Goal: Task Accomplishment & Management: Use online tool/utility

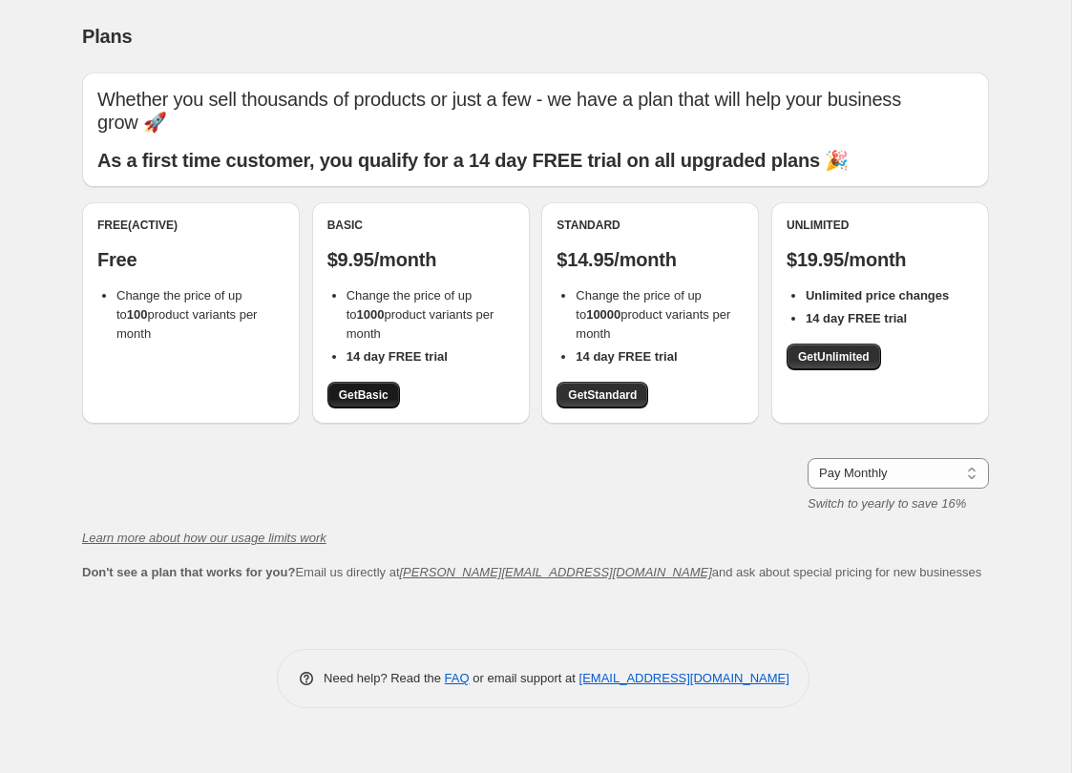
click at [367, 384] on link "Get Basic" at bounding box center [363, 395] width 73 height 27
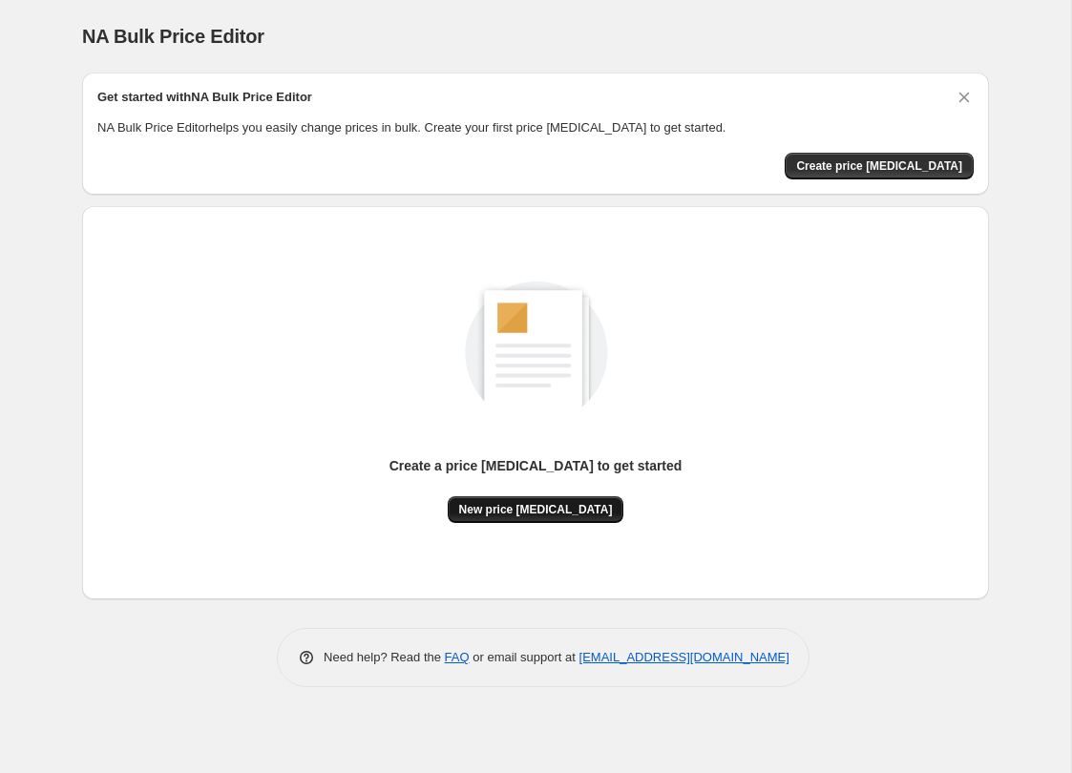
click at [572, 512] on span "New price [MEDICAL_DATA]" at bounding box center [536, 509] width 154 height 15
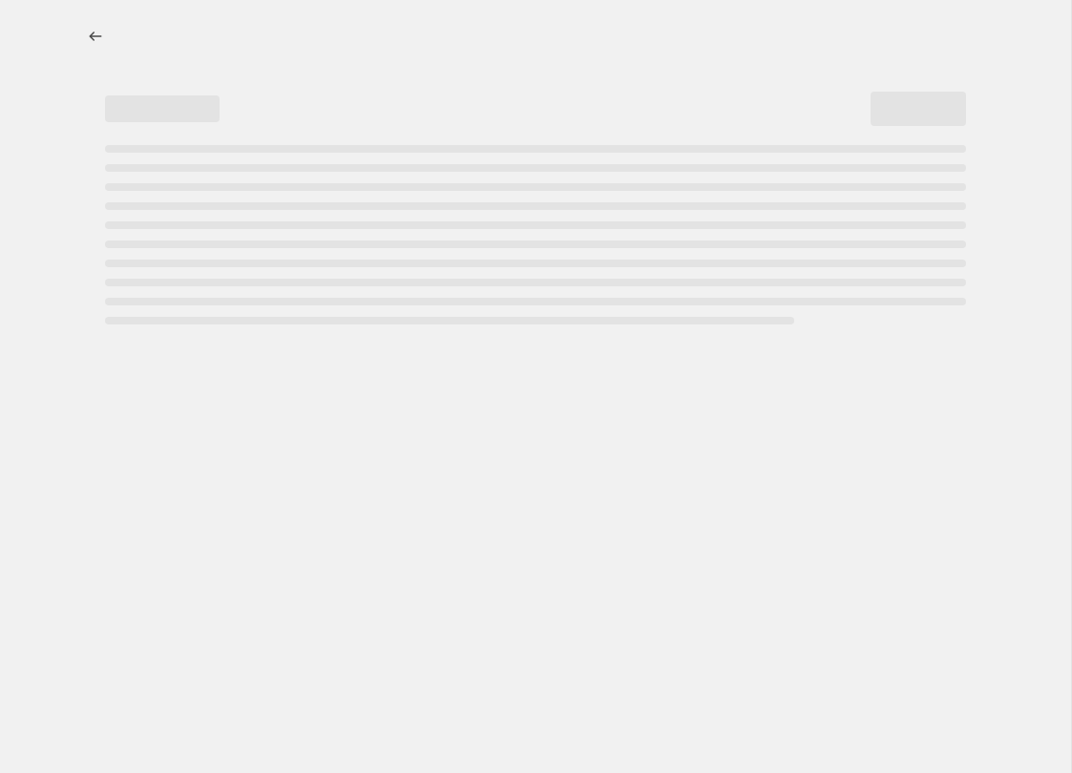
select select "percentage"
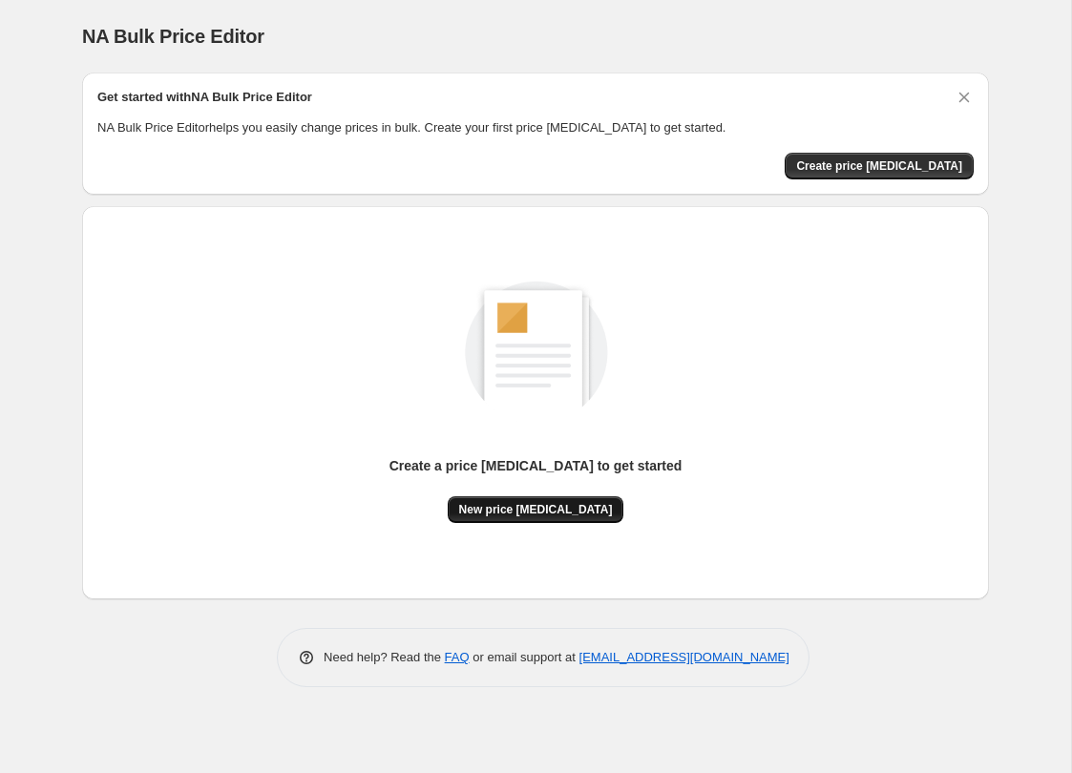
click at [565, 522] on button "New price [MEDICAL_DATA]" at bounding box center [536, 509] width 177 height 27
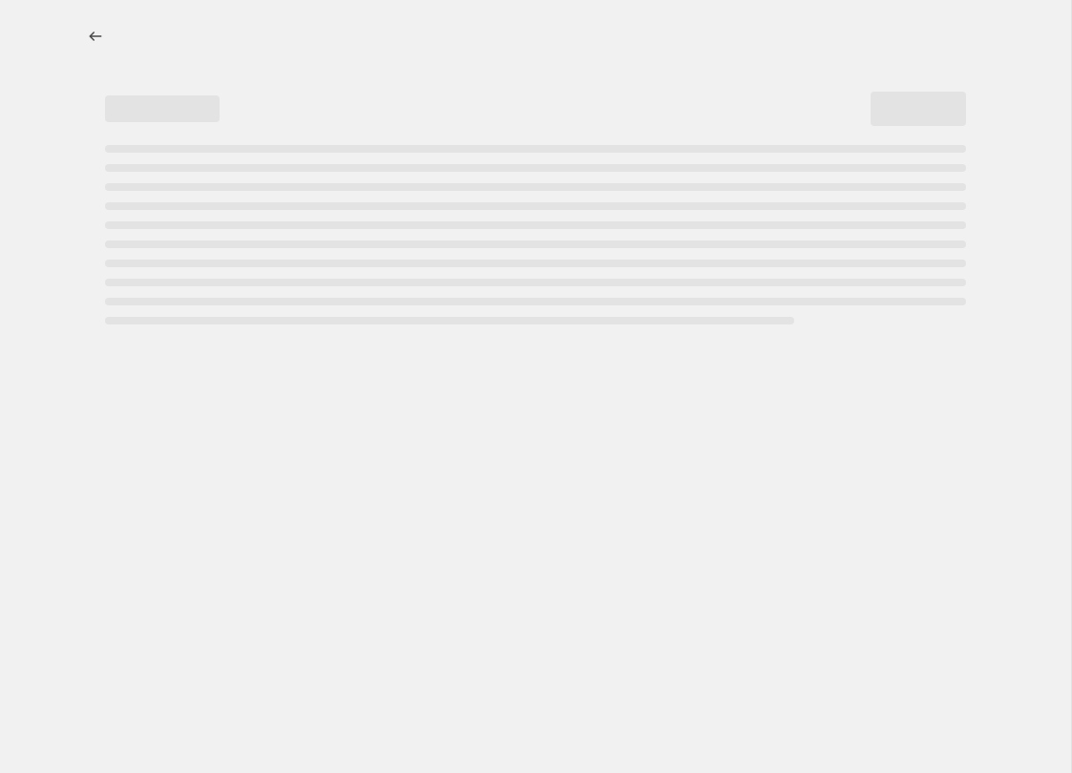
select select "percentage"
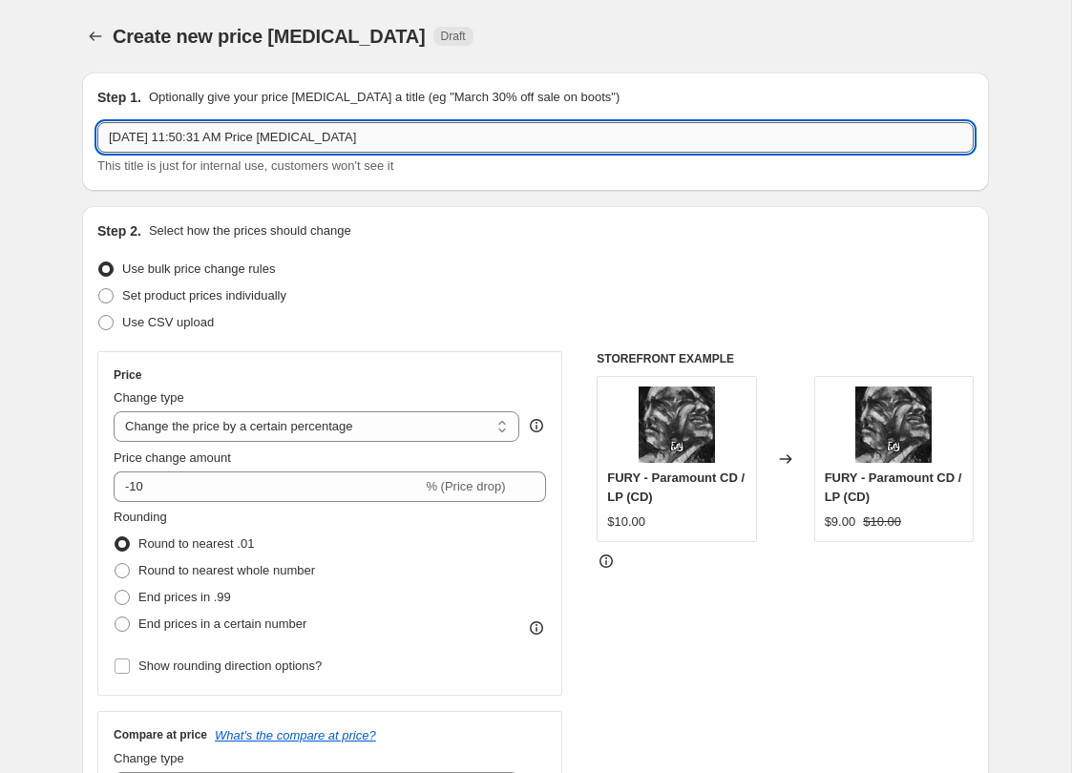
click at [409, 139] on input "Aug 29, 2025, 11:50:31 AM Price change job" at bounding box center [535, 137] width 876 height 31
type input "[DATE] Sale 2025"
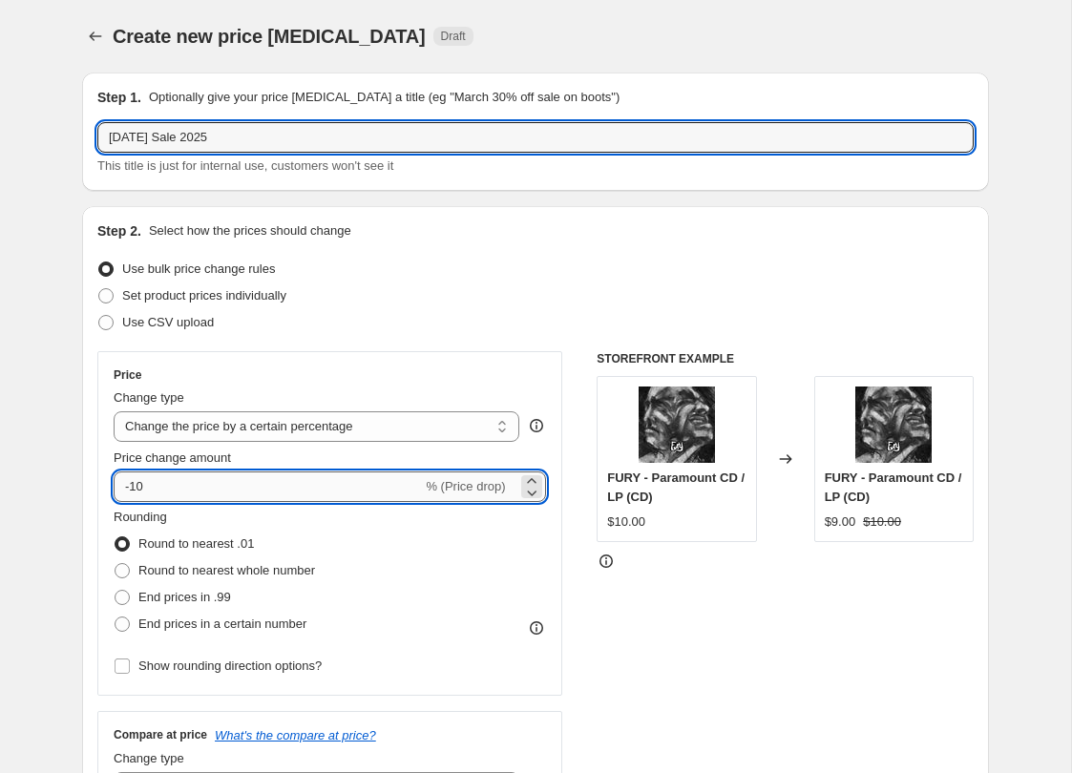
click at [247, 473] on input "-10" at bounding box center [268, 487] width 308 height 31
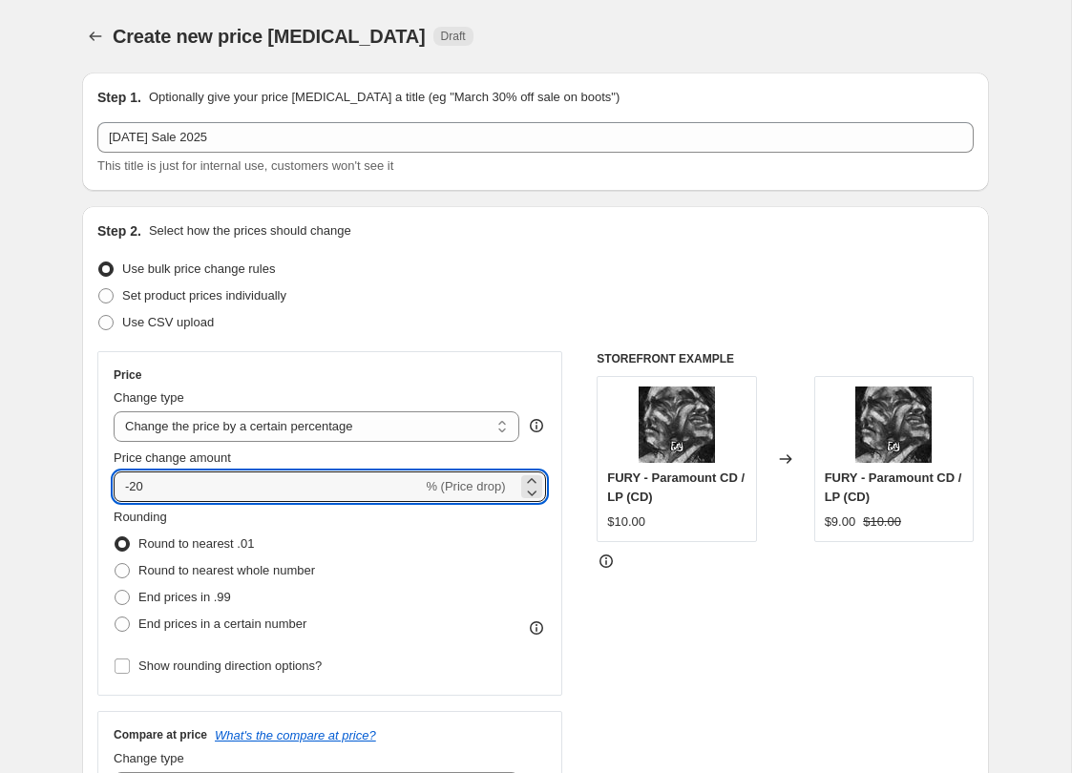
type input "-20"
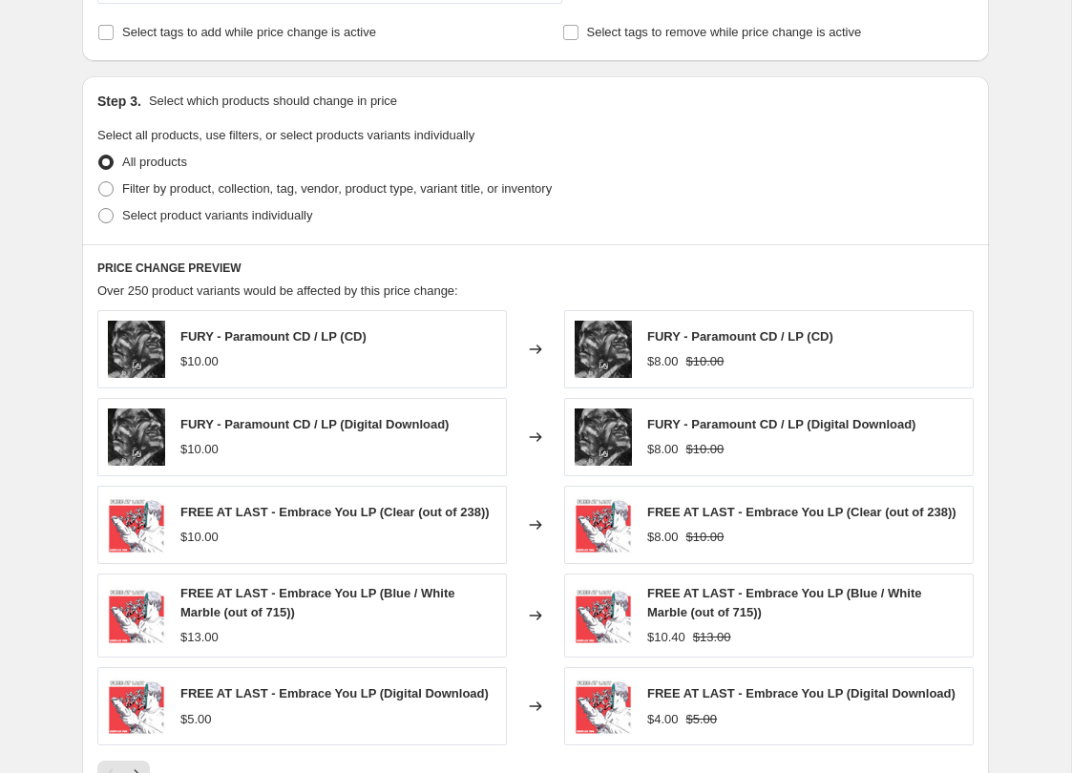
scroll to position [829, 0]
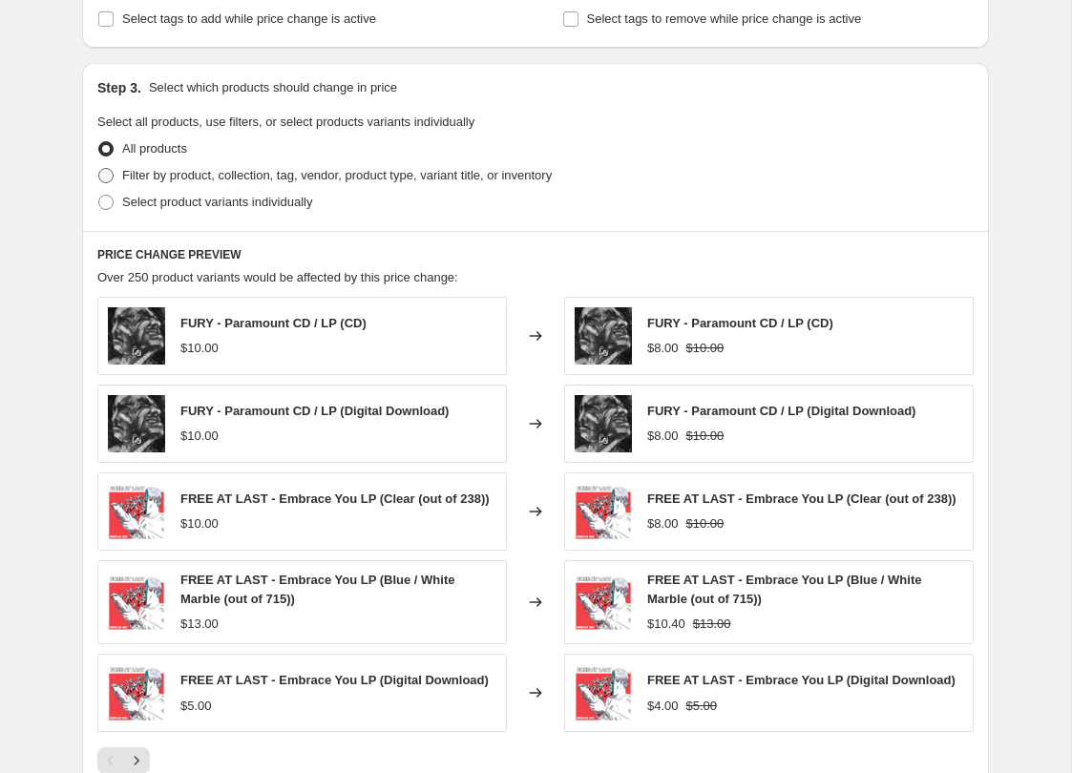
click at [350, 178] on span "Filter by product, collection, tag, vendor, product type, variant title, or inv…" at bounding box center [337, 175] width 430 height 14
click at [99, 169] on input "Filter by product, collection, tag, vendor, product type, variant title, or inv…" at bounding box center [98, 168] width 1 height 1
radio input "true"
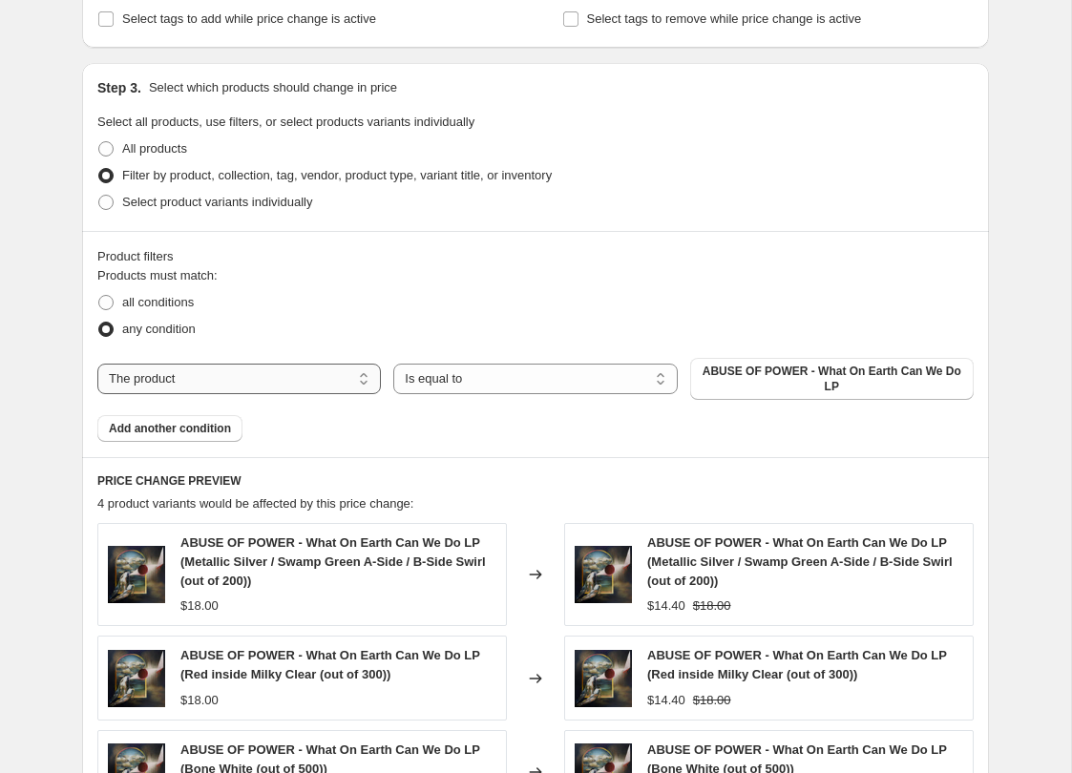
click at [339, 374] on select "The product The product's collection The product's tag The product's vendor The…" at bounding box center [239, 379] width 284 height 31
select select "tag"
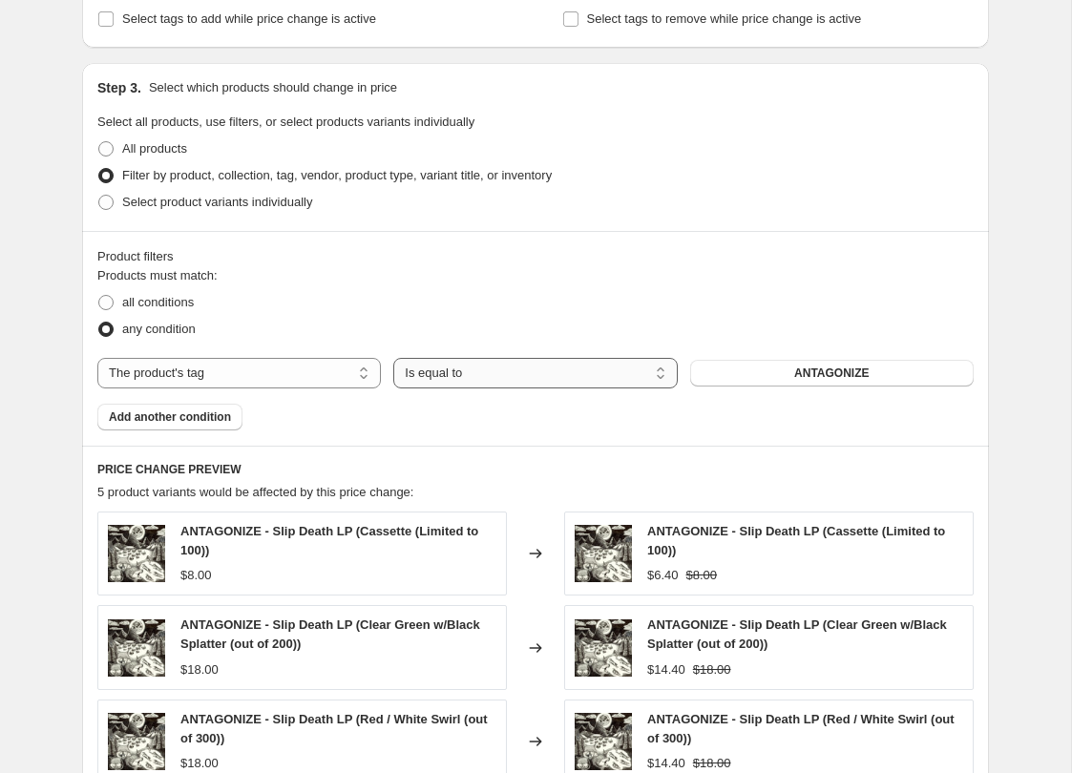
click at [570, 376] on select "Is equal to Is not equal to" at bounding box center [535, 373] width 284 height 31
select select "not_equal"
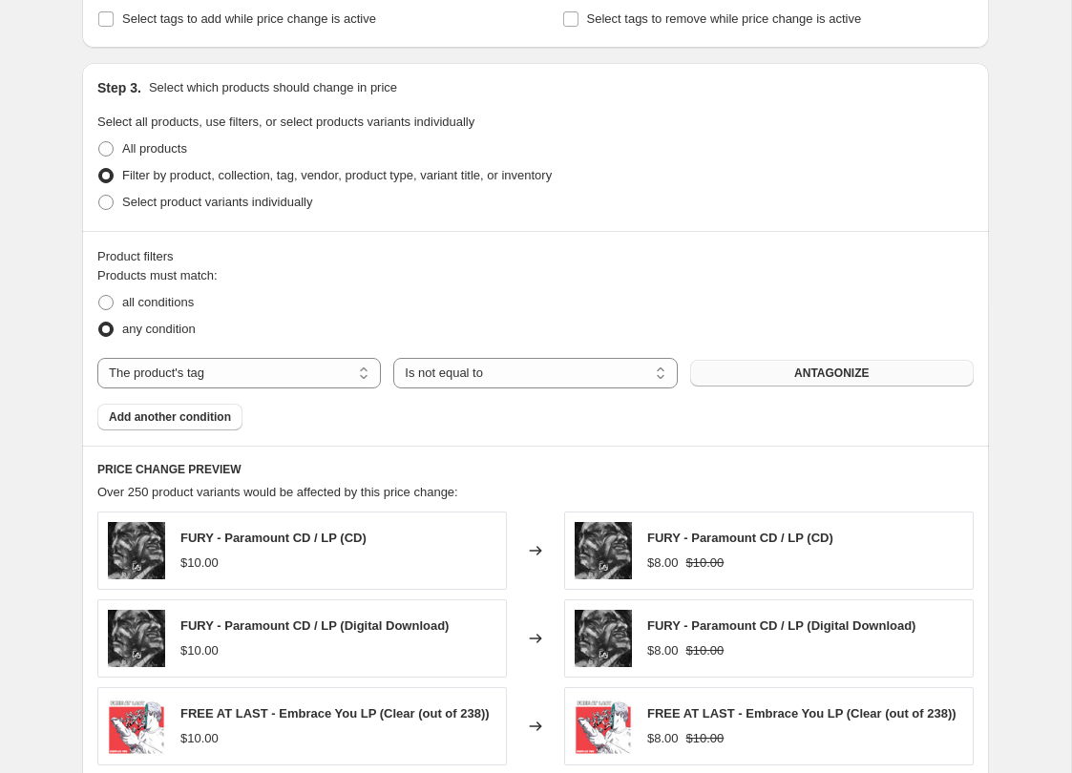
click at [825, 372] on span "ANTAGONIZE" at bounding box center [831, 373] width 74 height 15
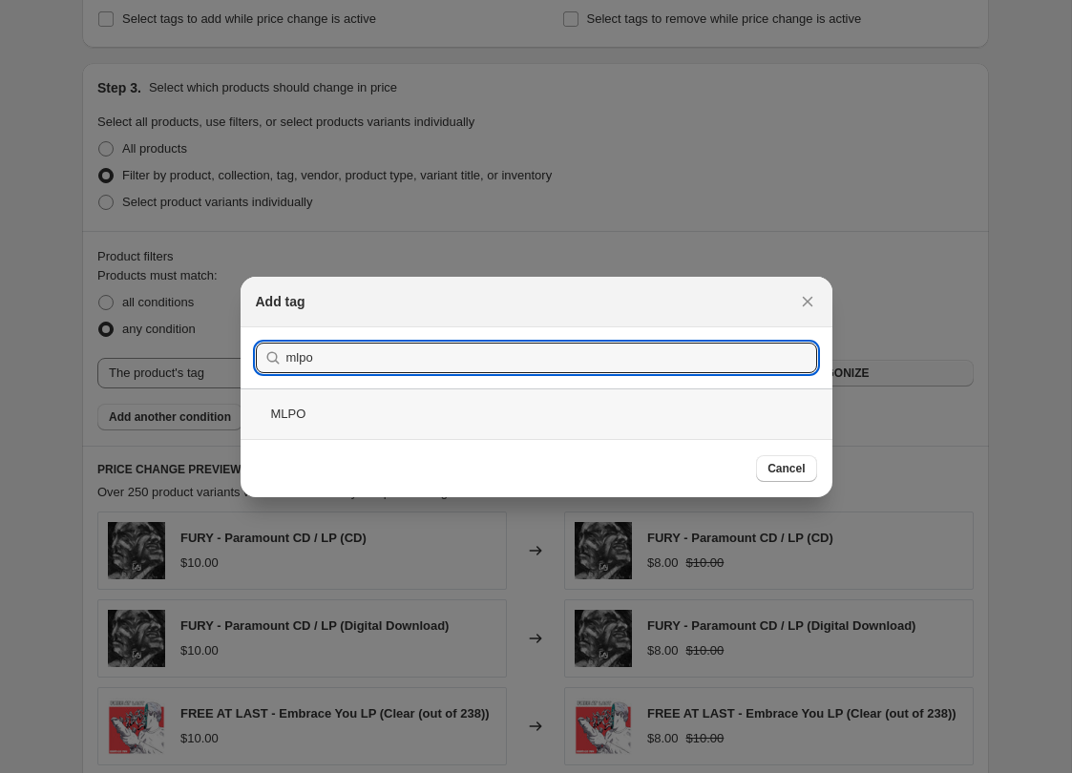
type input "mlpo"
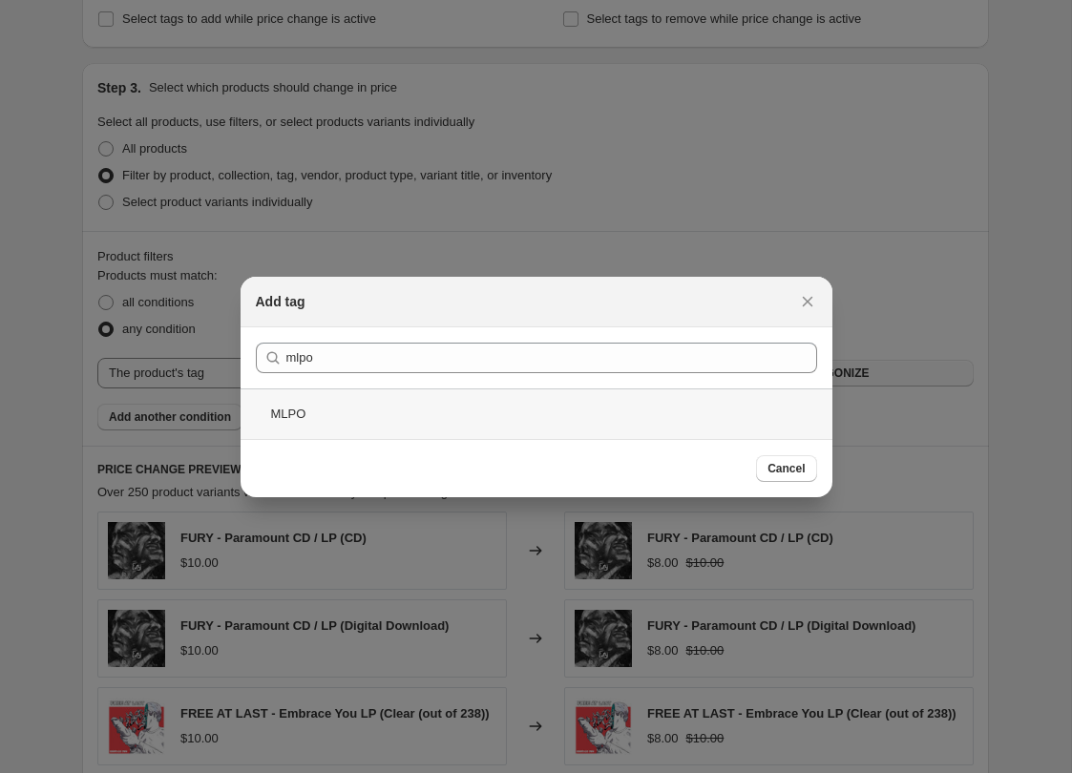
click at [416, 432] on div "MLPO" at bounding box center [537, 414] width 592 height 51
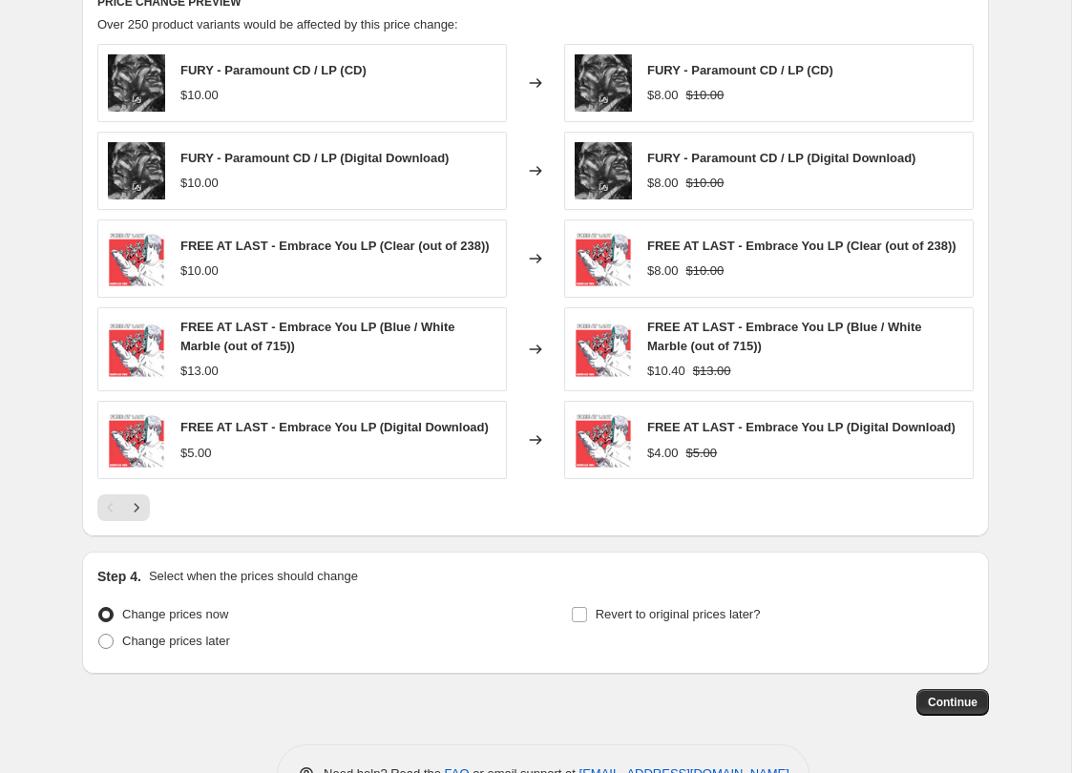
scroll to position [1305, 0]
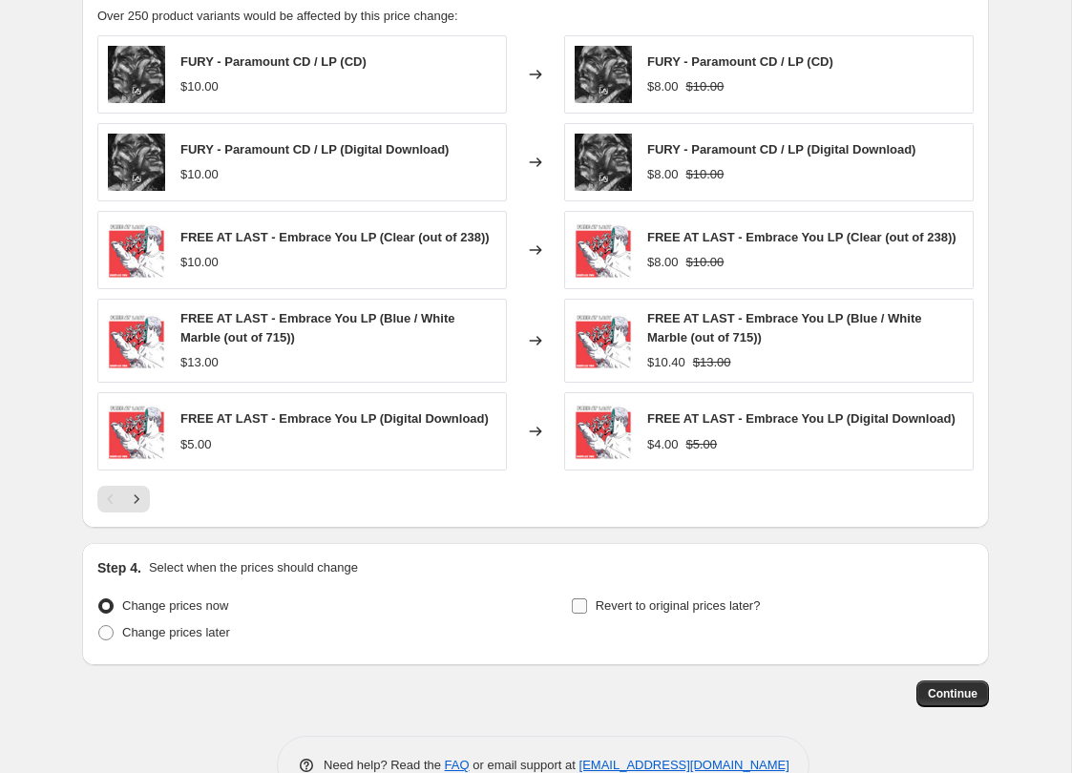
click at [655, 613] on span "Revert to original prices later?" at bounding box center [678, 606] width 165 height 14
click at [587, 613] on input "Revert to original prices later?" at bounding box center [579, 606] width 15 height 15
checkbox input "true"
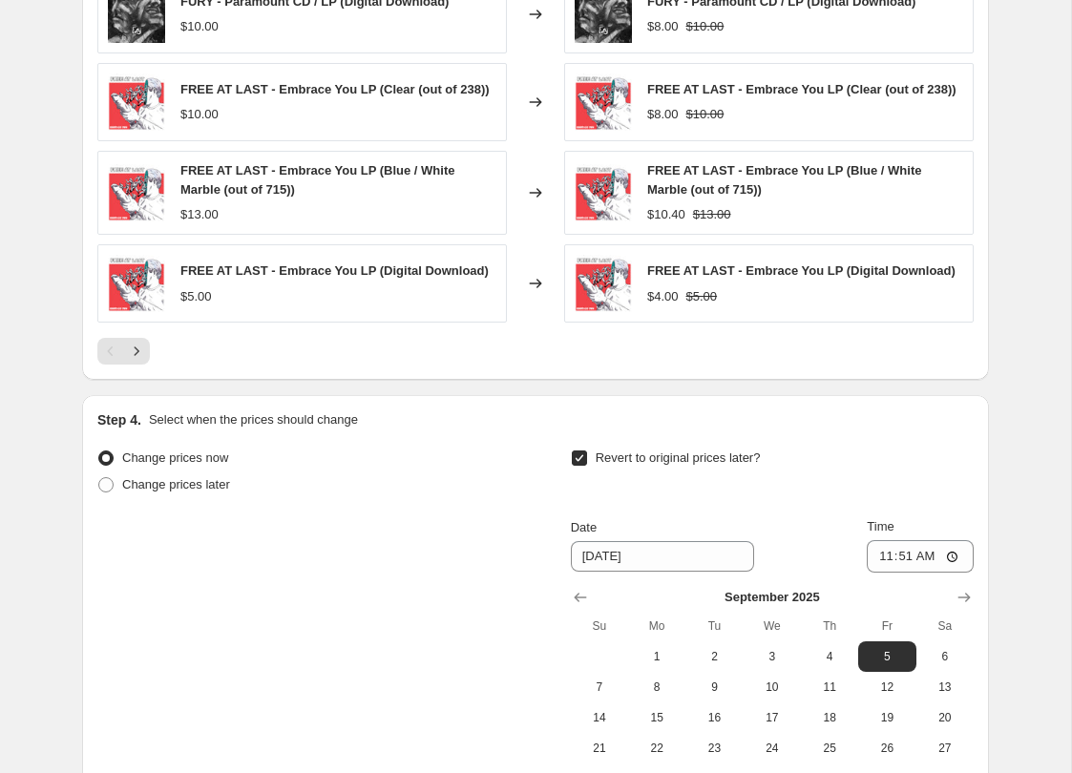
scroll to position [1511, 0]
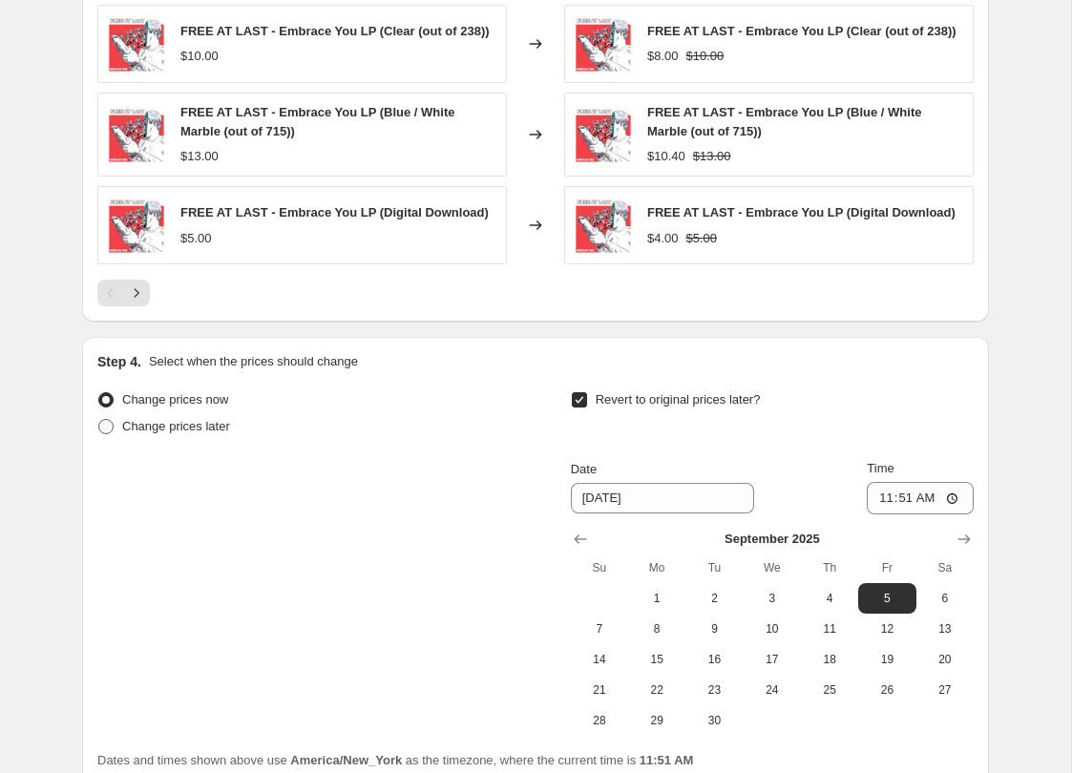
click at [169, 429] on span "Change prices later" at bounding box center [176, 426] width 108 height 14
click at [99, 420] on input "Change prices later" at bounding box center [98, 419] width 1 height 1
radio input "true"
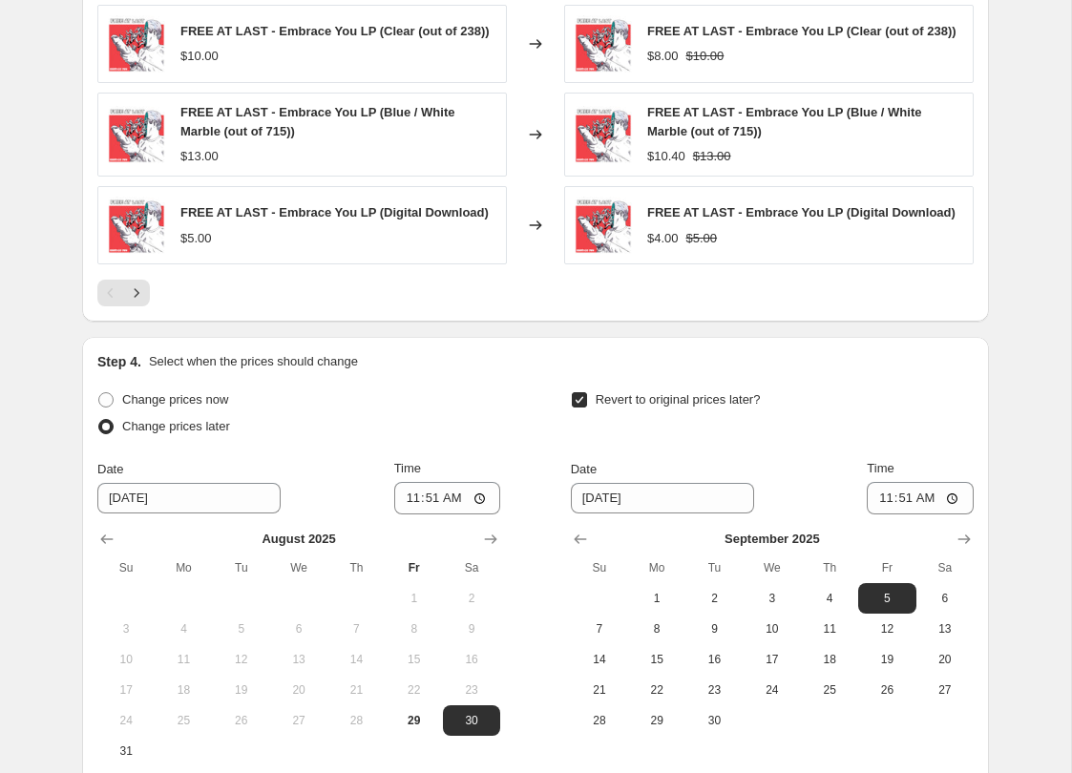
scroll to position [1583, 0]
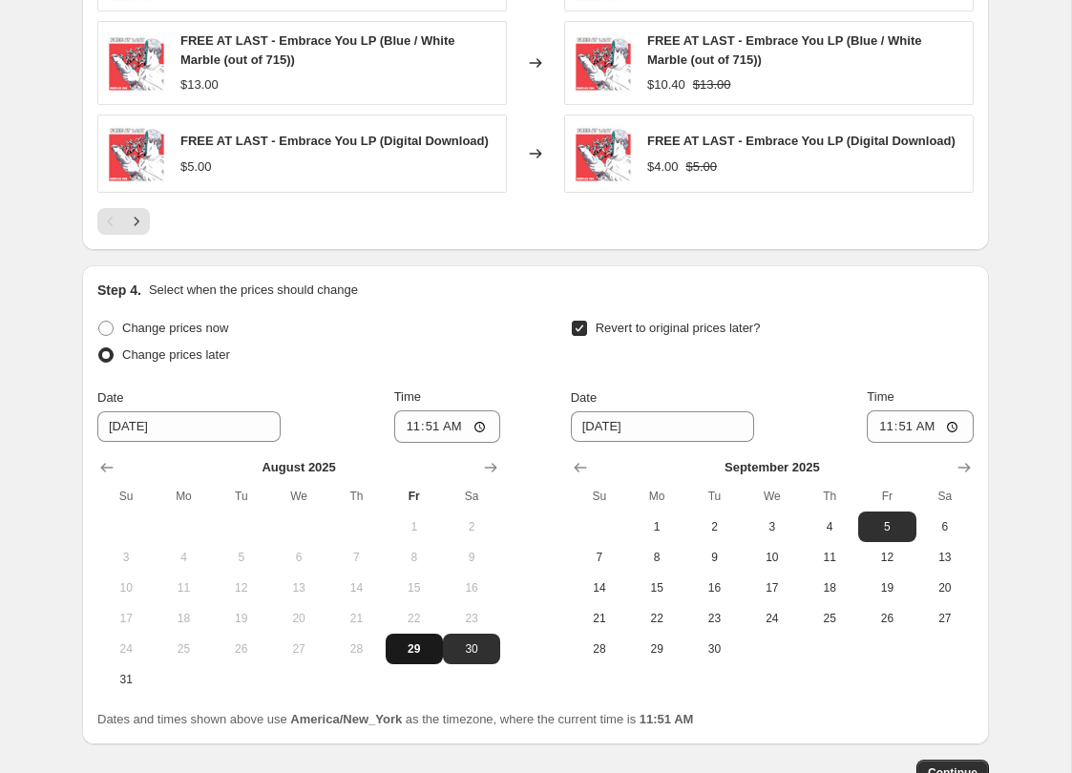
click at [418, 664] on button "29" at bounding box center [414, 649] width 57 height 31
type input "[DATE]"
click at [480, 432] on input "11:51" at bounding box center [447, 427] width 107 height 32
type input "12:00"
click at [520, 378] on div "Change prices now Change prices later Date 8/29/2025 Time 12:00 August 2025 Su …" at bounding box center [535, 505] width 876 height 380
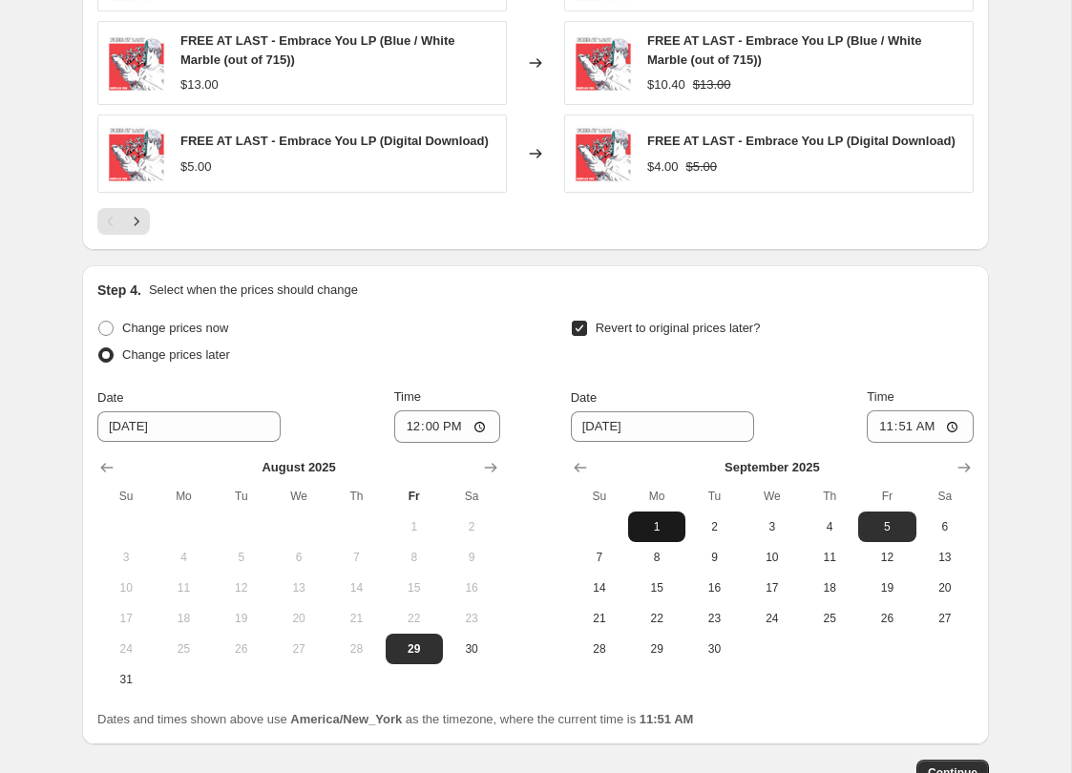
click at [660, 535] on span "1" at bounding box center [657, 526] width 42 height 15
type input "[DATE]"
click at [956, 436] on input "11:51" at bounding box center [920, 427] width 107 height 32
type input "23:59"
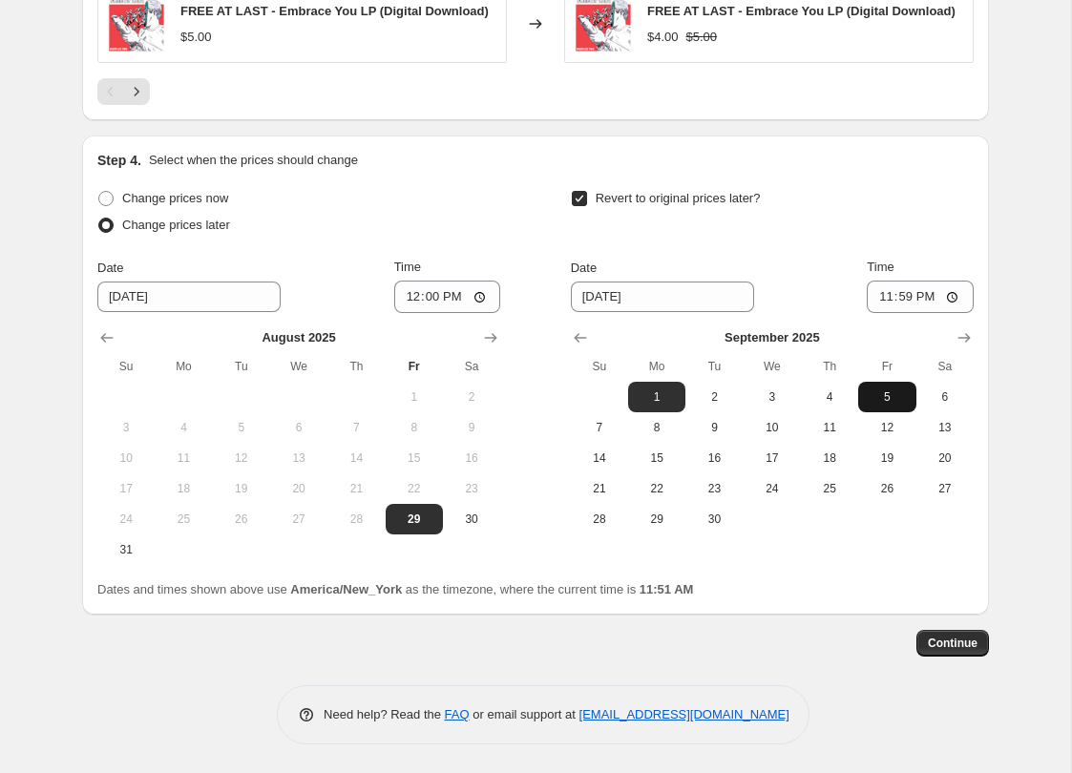
scroll to position [1720, 0]
click at [954, 639] on span "Continue" at bounding box center [953, 643] width 50 height 15
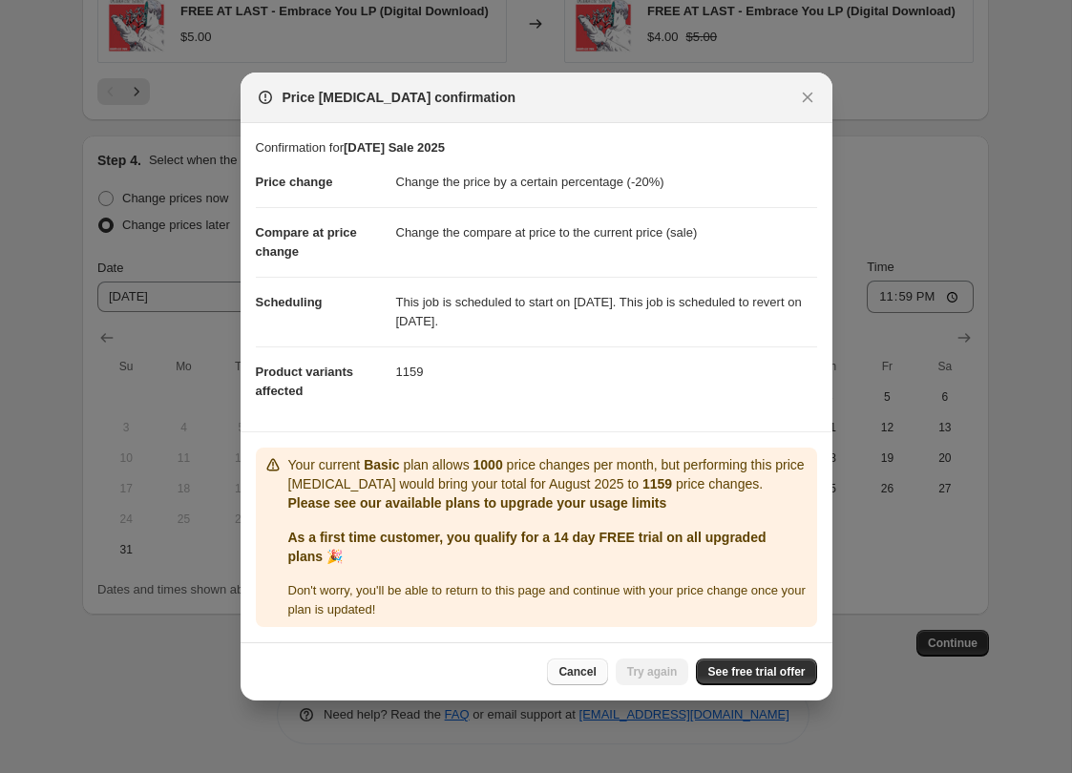
click at [580, 669] on span "Cancel" at bounding box center [577, 672] width 37 height 15
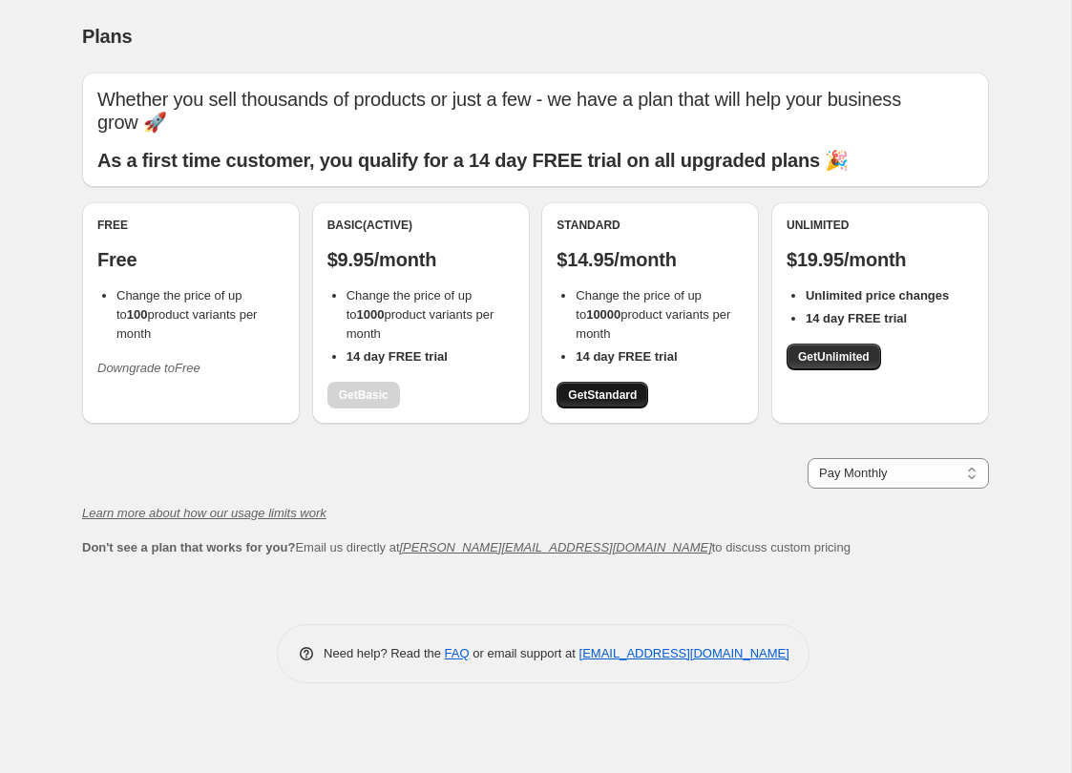
click at [620, 388] on span "Get Standard" at bounding box center [602, 395] width 69 height 15
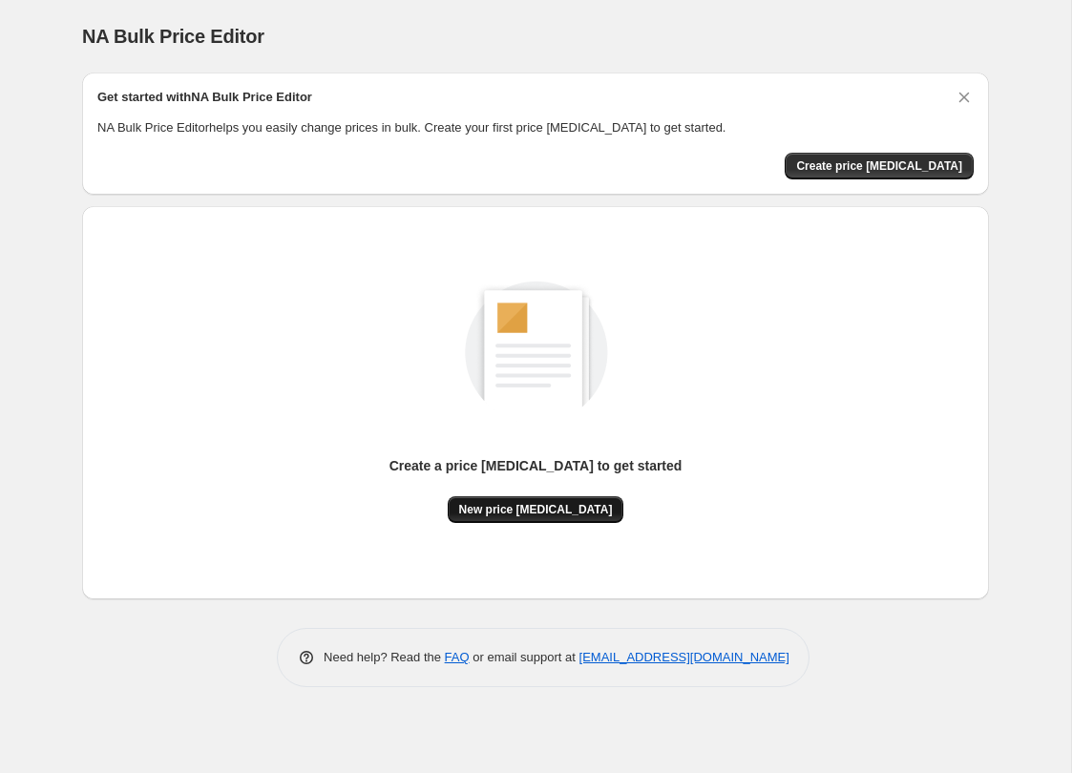
click at [530, 510] on span "New price change job" at bounding box center [536, 509] width 154 height 15
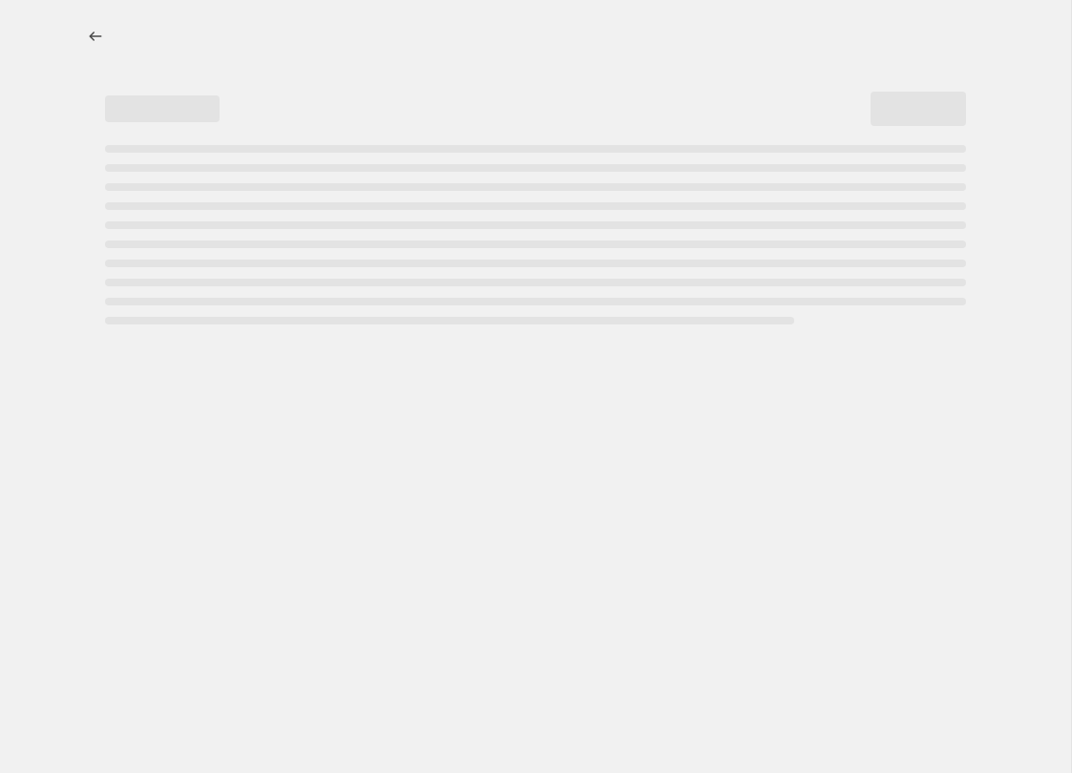
select select "percentage"
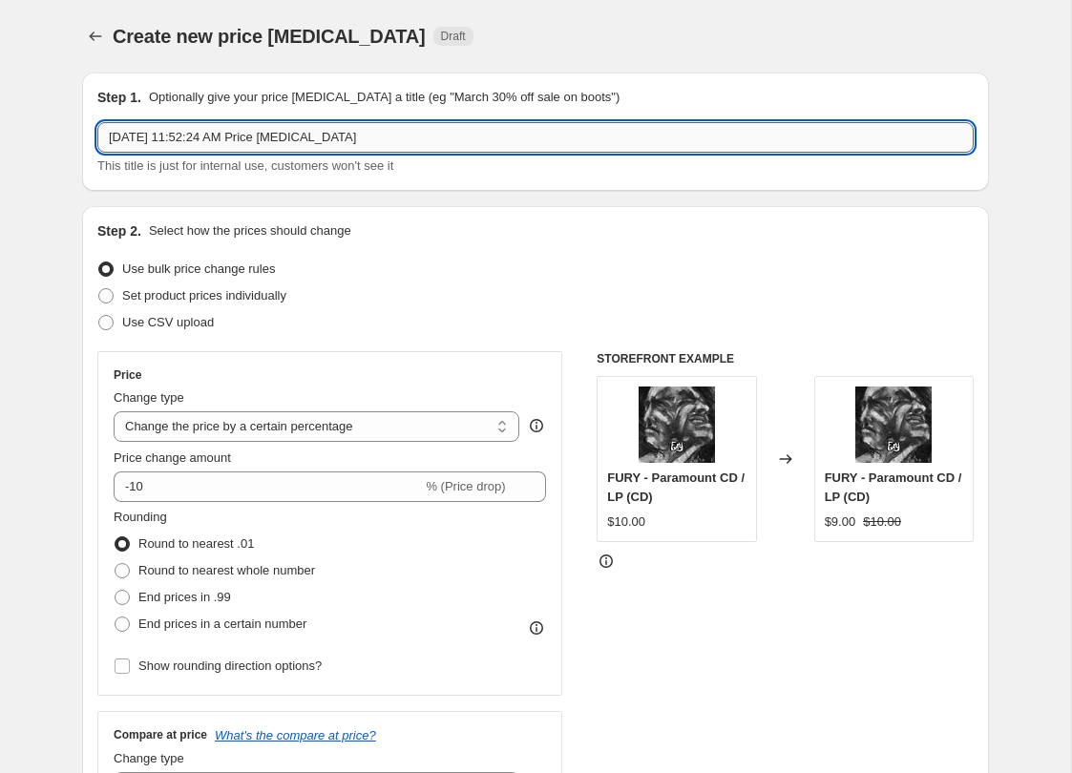
click at [373, 142] on input "Aug 29, 2025, 11:52:24 AM Price change job" at bounding box center [535, 137] width 876 height 31
type input "[DATE] Sale 2025"
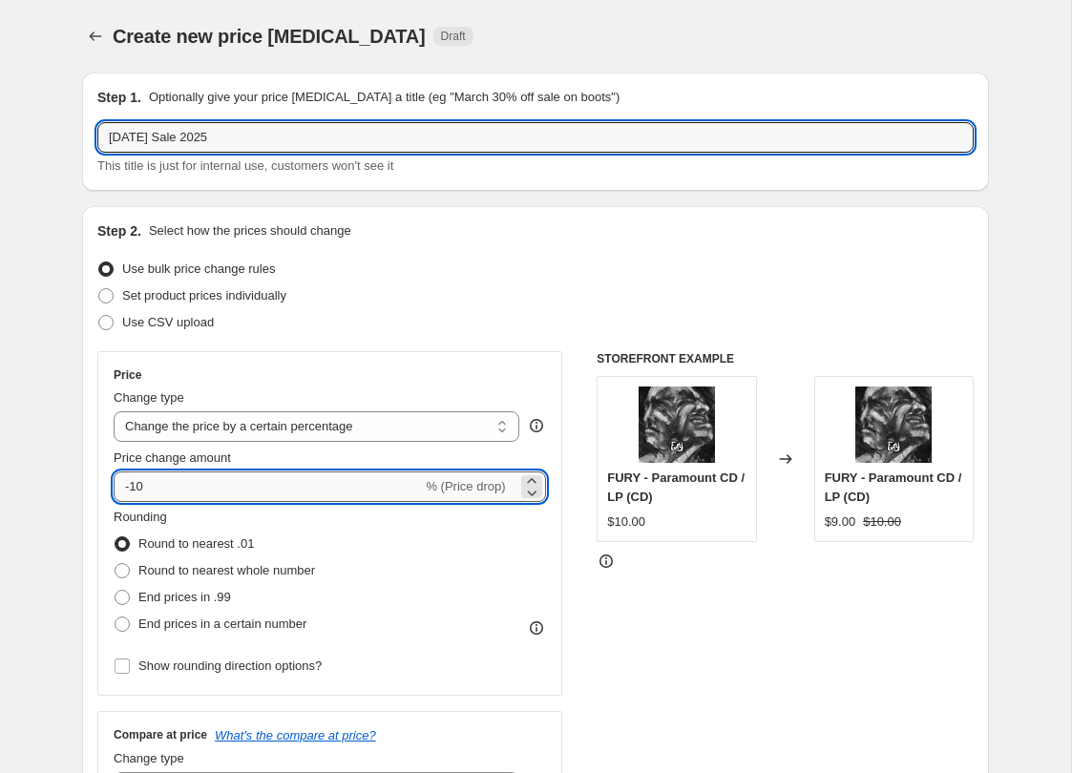
click at [192, 487] on input "-10" at bounding box center [268, 487] width 308 height 31
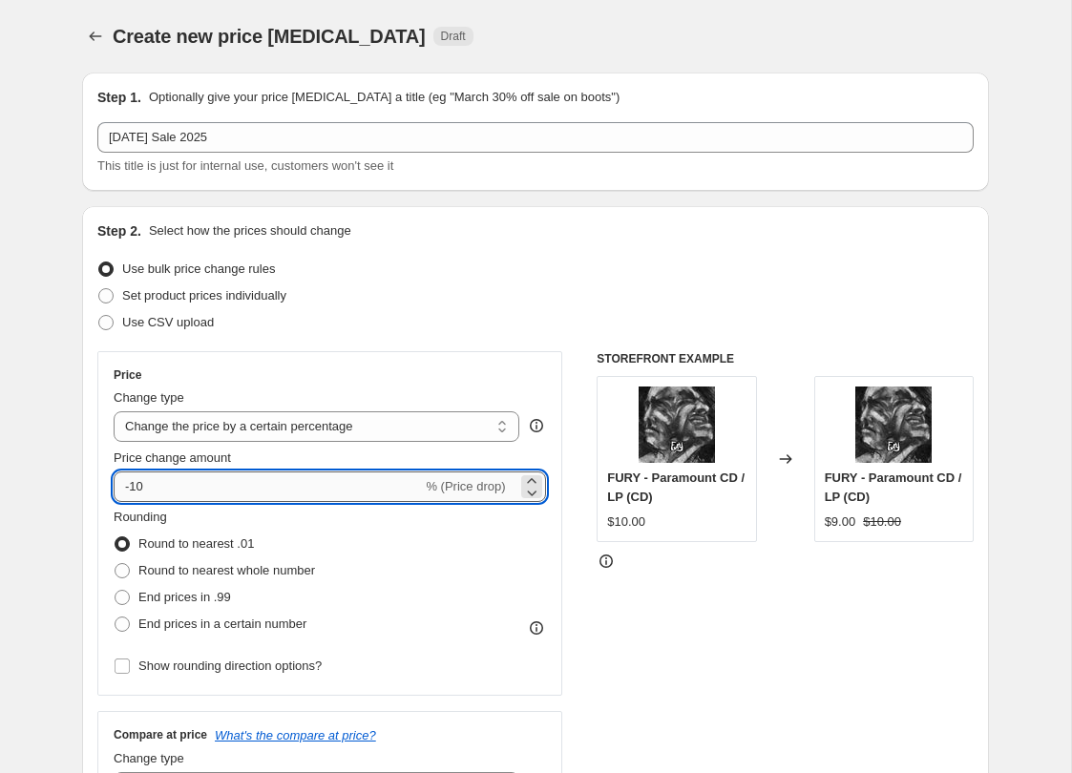
type input "-1"
type input "-20"
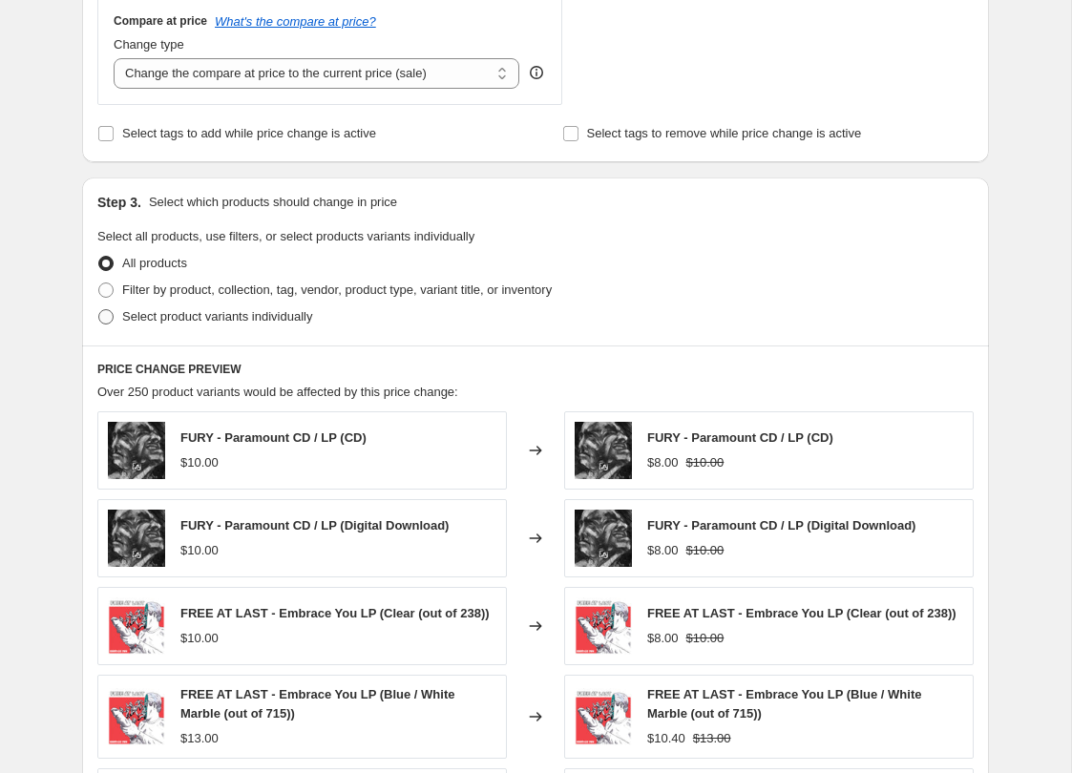
scroll to position [735, 0]
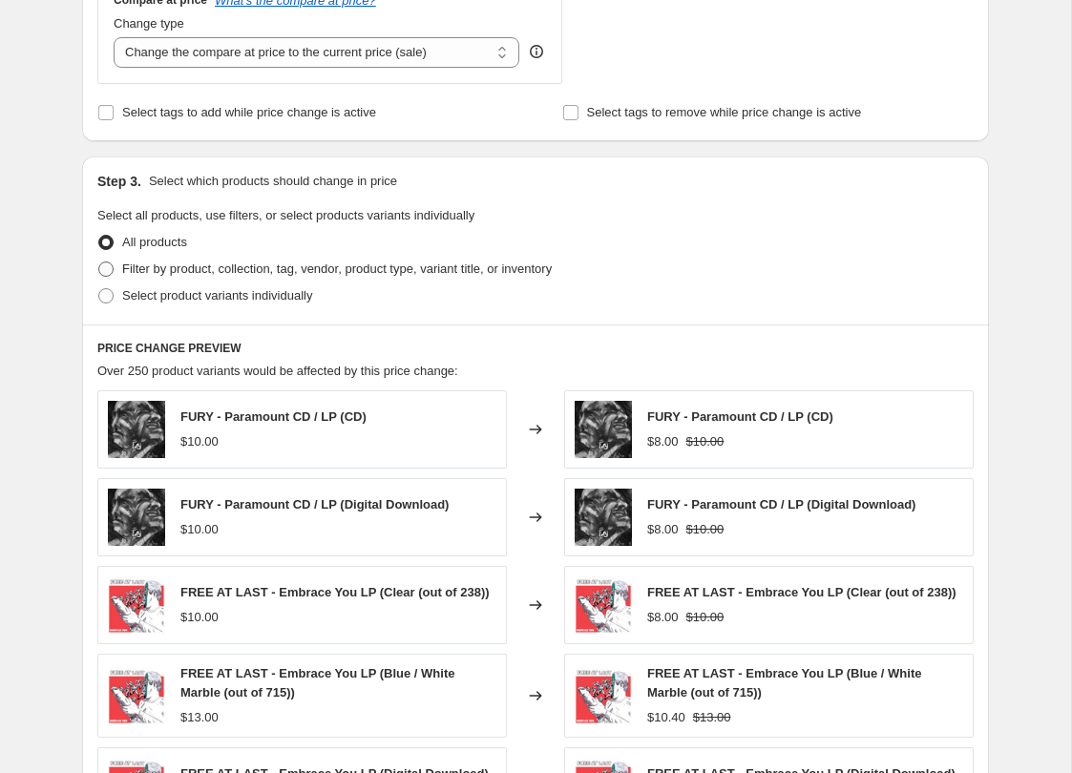
click at [264, 274] on span "Filter by product, collection, tag, vendor, product type, variant title, or inv…" at bounding box center [337, 269] width 430 height 14
click at [99, 263] on input "Filter by product, collection, tag, vendor, product type, variant title, or inv…" at bounding box center [98, 262] width 1 height 1
radio input "true"
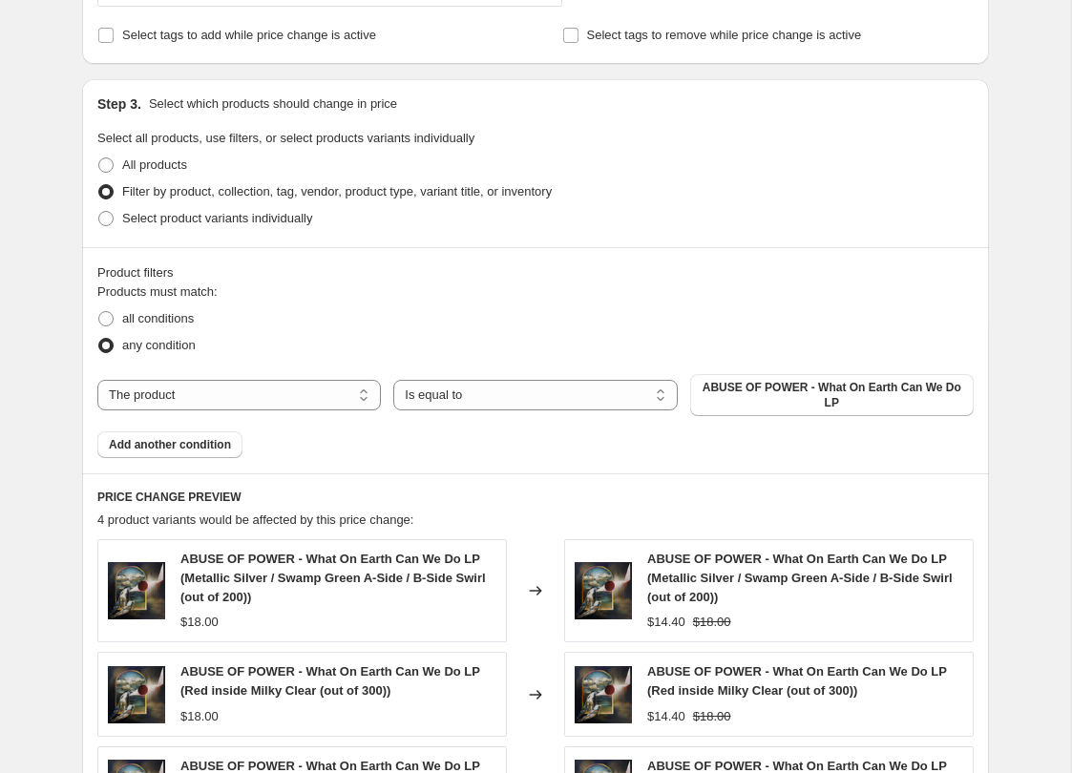
scroll to position [816, 0]
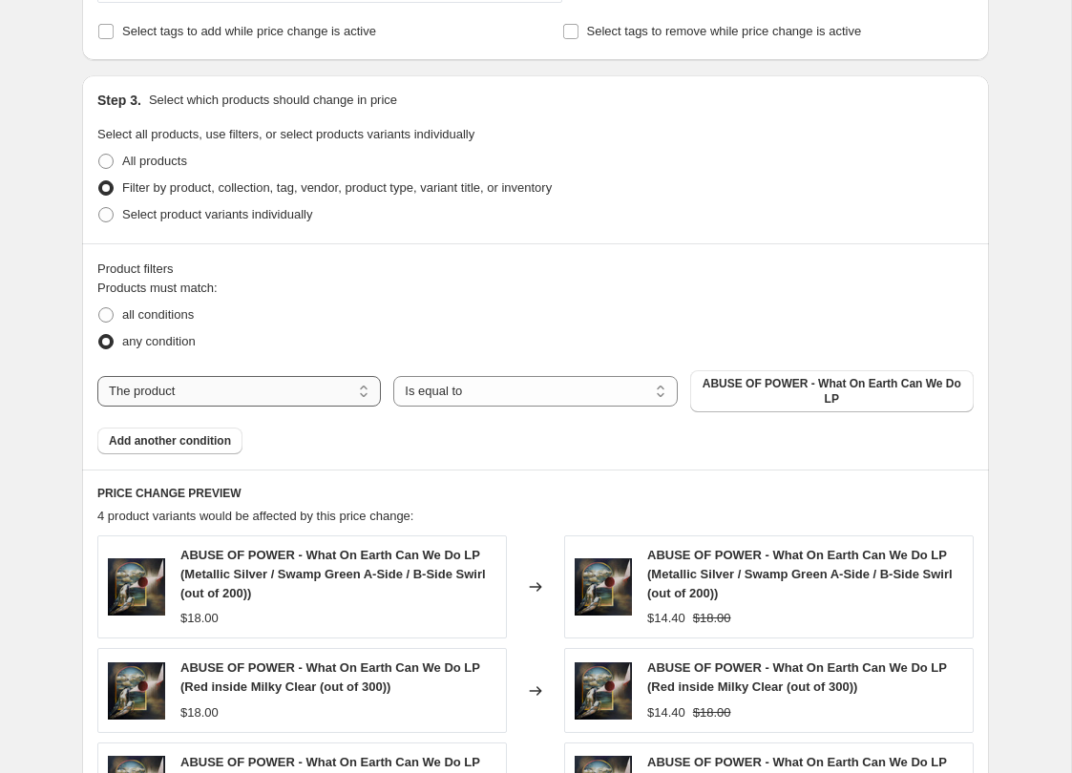
click at [303, 391] on select "The product The product's collection The product's tag The product's vendor The…" at bounding box center [239, 391] width 284 height 31
select select "tag"
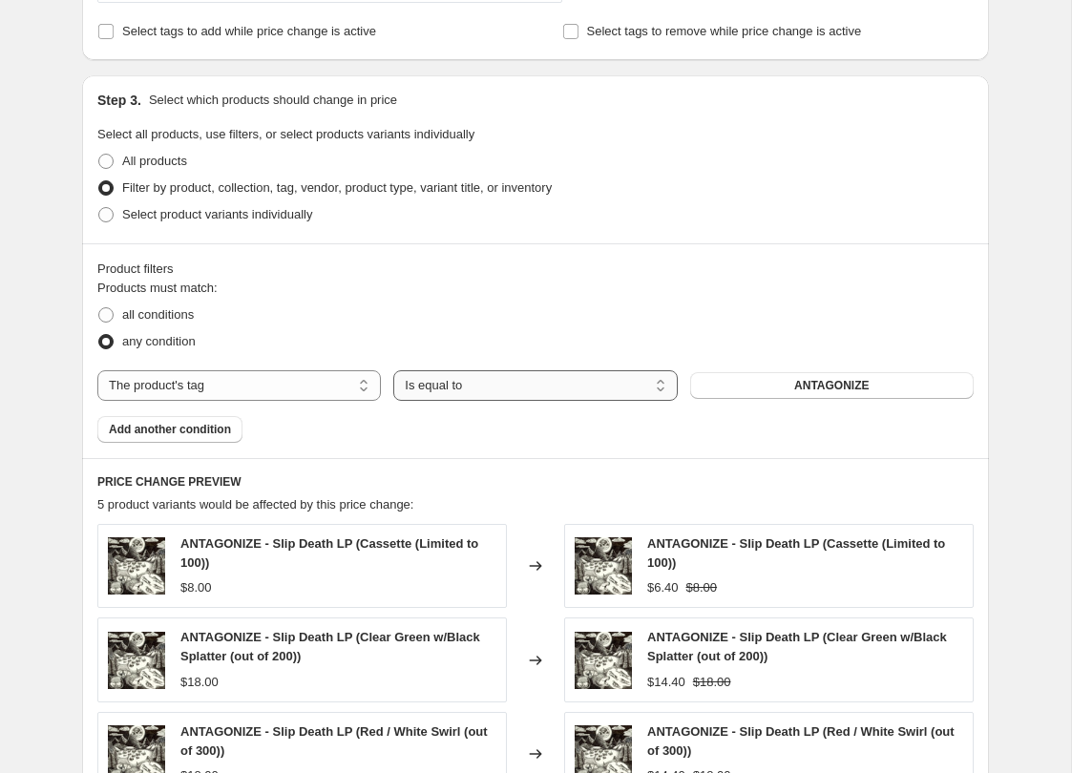
click at [548, 393] on select "Is equal to Is not equal to" at bounding box center [535, 385] width 284 height 31
select select "not_equal"
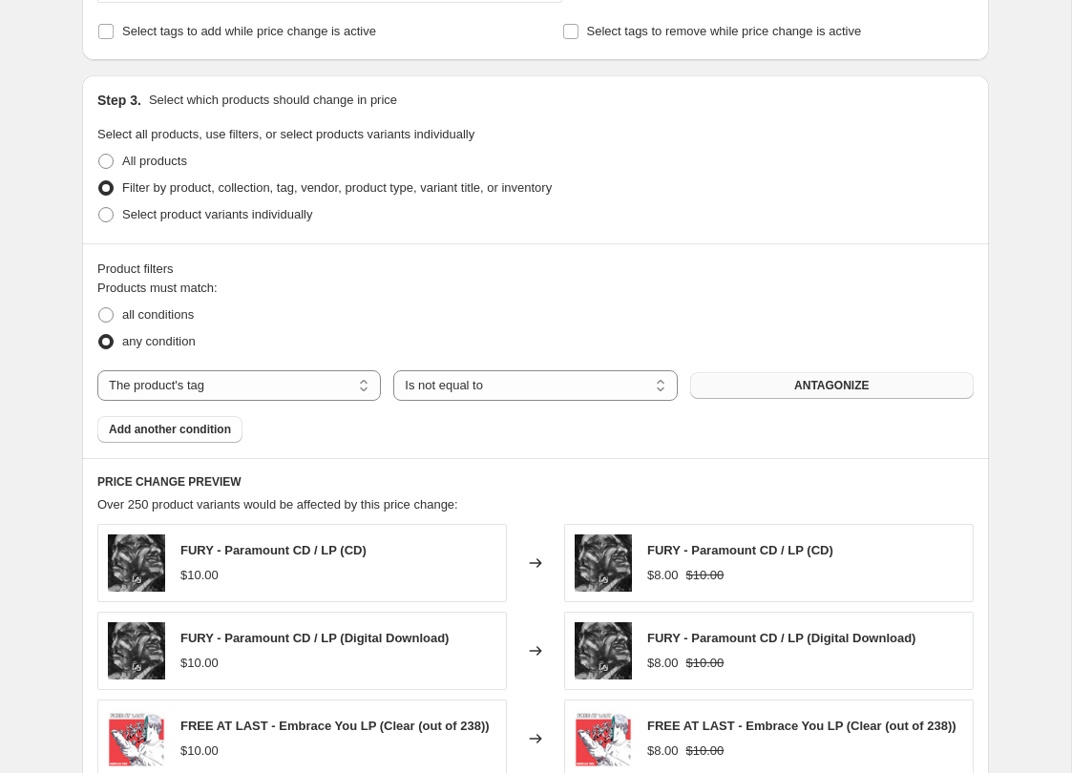
click at [844, 391] on span "ANTAGONIZE" at bounding box center [831, 385] width 74 height 15
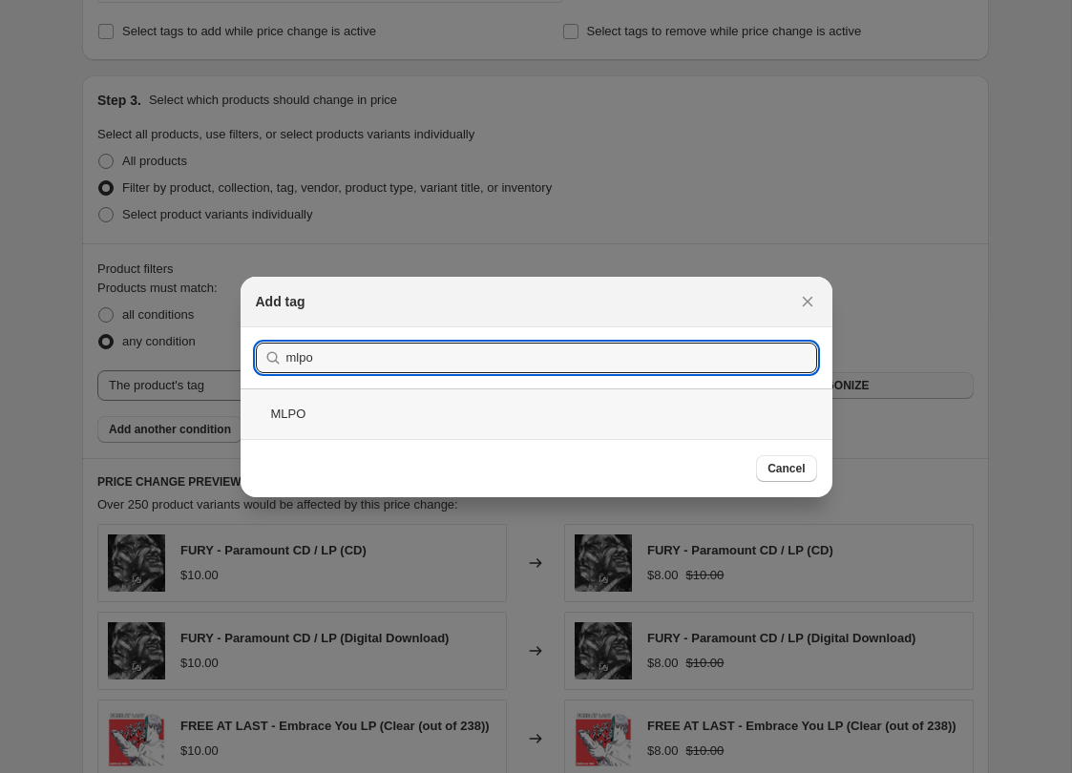
type input "mlpo"
click at [381, 414] on div "MLPO" at bounding box center [537, 414] width 592 height 51
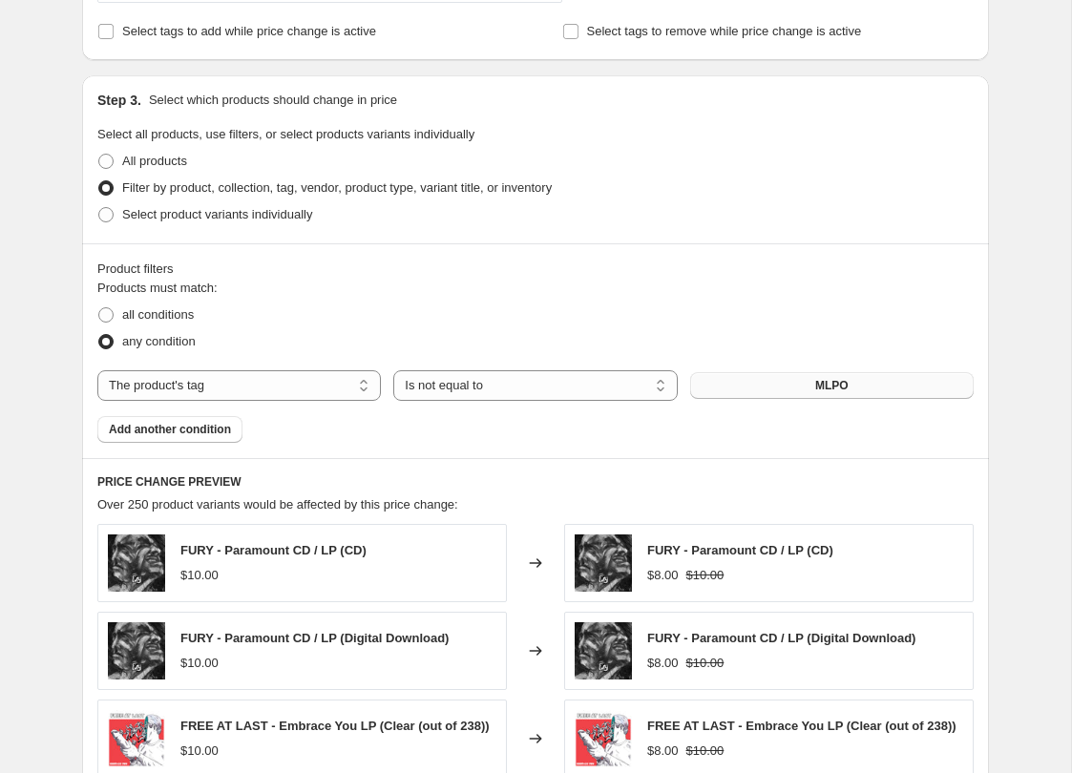
click at [842, 308] on div "all conditions" at bounding box center [535, 315] width 876 height 27
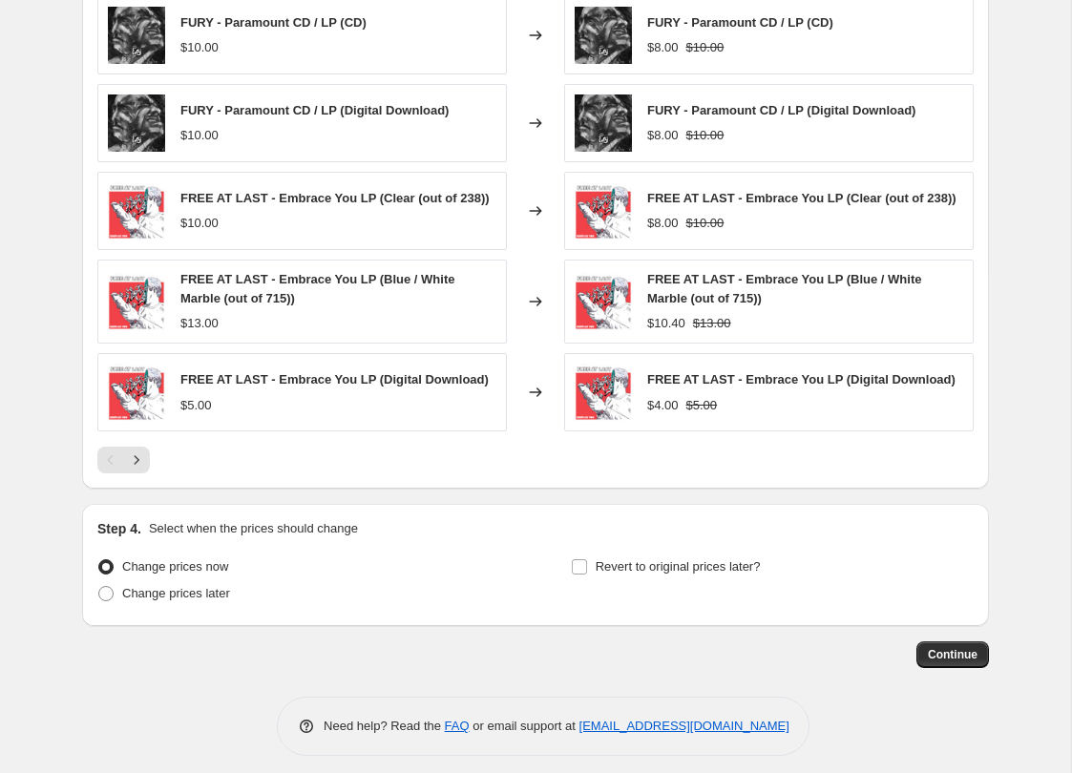
scroll to position [1362, 0]
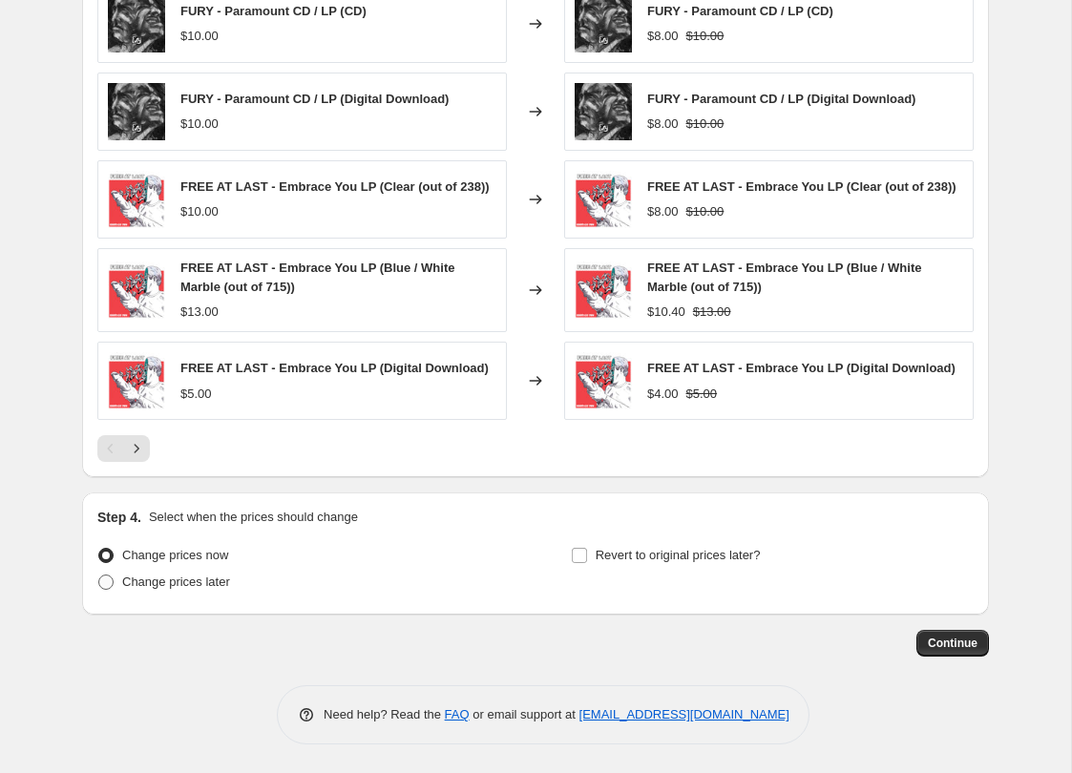
click at [210, 589] on span "Change prices later" at bounding box center [176, 582] width 108 height 19
click at [99, 576] on input "Change prices later" at bounding box center [98, 575] width 1 height 1
radio input "true"
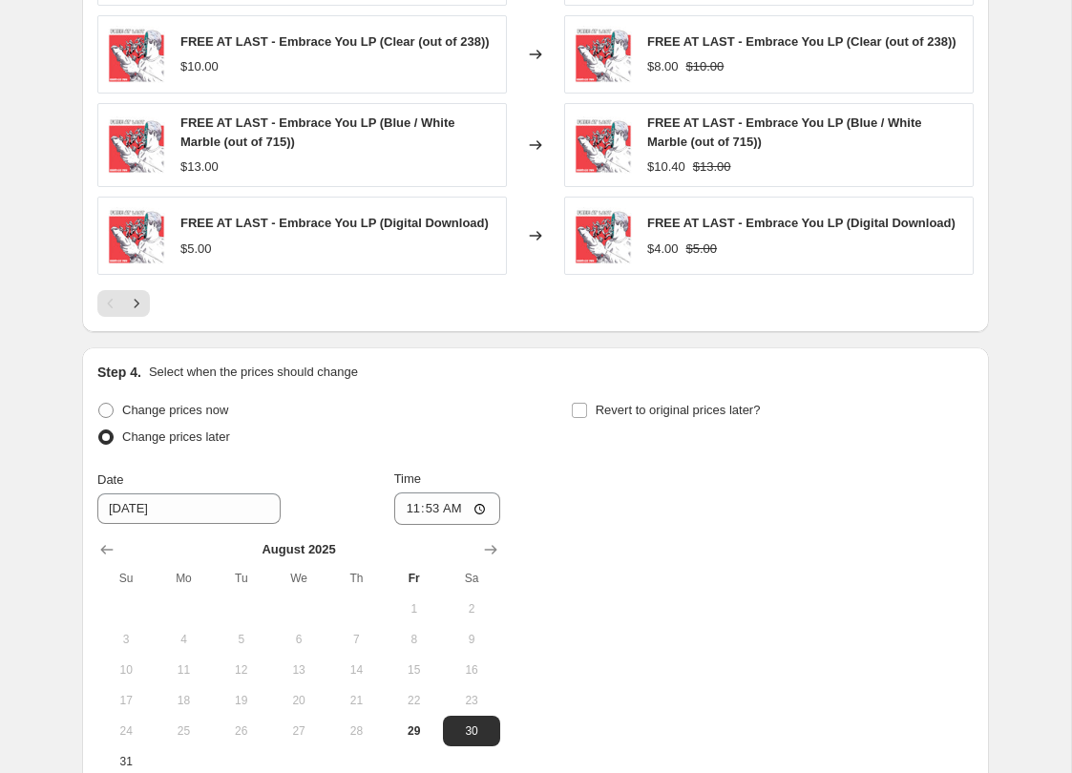
scroll to position [1557, 0]
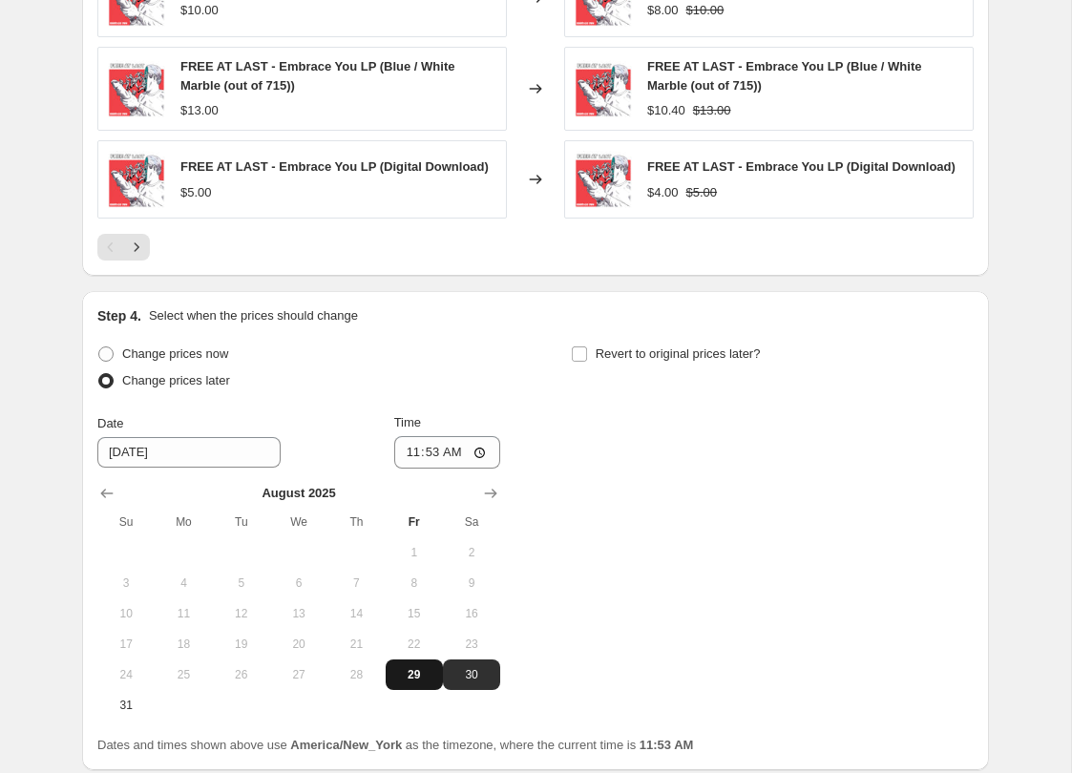
click at [420, 680] on span "29" at bounding box center [414, 674] width 42 height 15
type input "[DATE]"
click at [481, 454] on input "11:53" at bounding box center [447, 452] width 107 height 32
type input "12:00"
click at [749, 445] on div "Change prices now Change prices later Date 8/29/2025 Time 12:00 August 2025 Su …" at bounding box center [535, 531] width 876 height 380
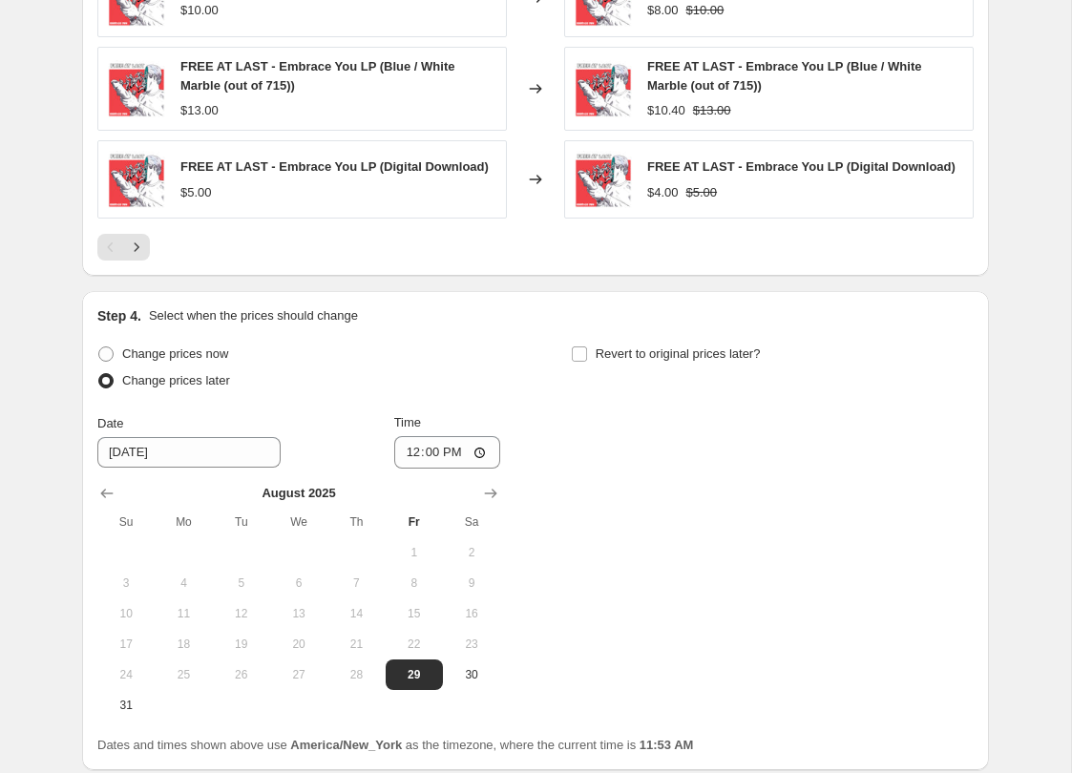
click at [680, 346] on div "Step 4. Select when the prices should change Change prices now Change prices la…" at bounding box center [535, 530] width 876 height 449
click at [671, 361] on span "Revert to original prices later?" at bounding box center [678, 354] width 165 height 14
click at [587, 361] on input "Revert to original prices later?" at bounding box center [579, 354] width 15 height 15
checkbox input "true"
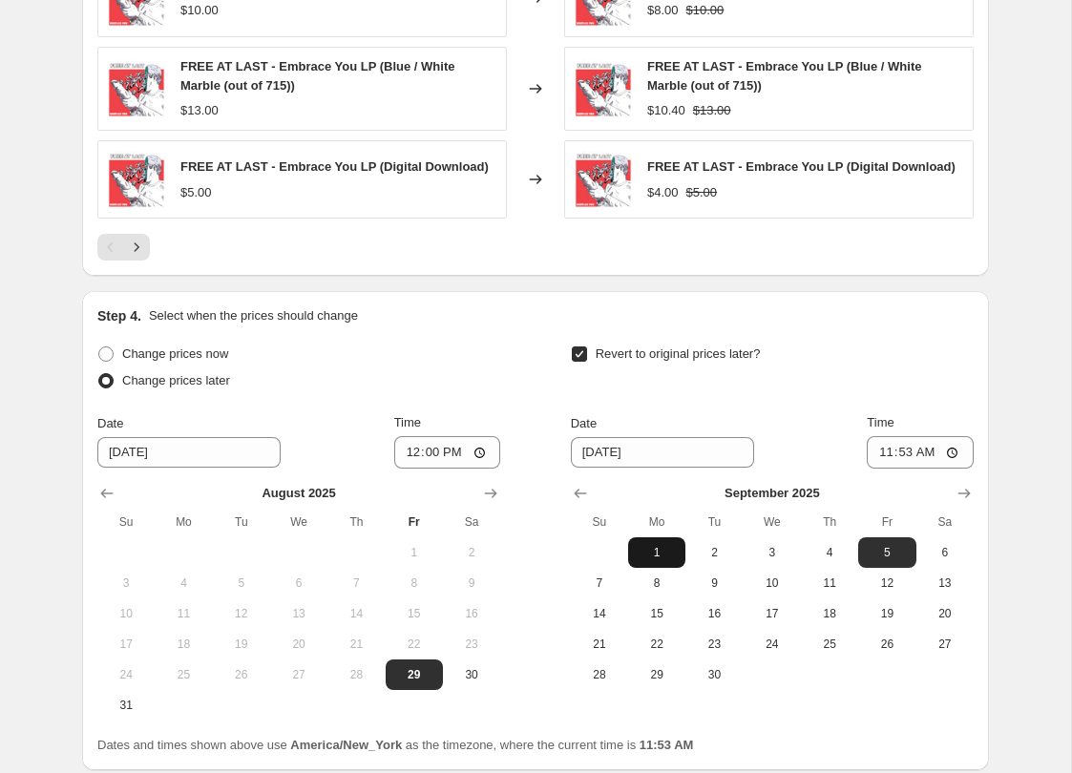
click at [665, 550] on button "1" at bounding box center [656, 553] width 57 height 31
type input "[DATE]"
click at [952, 462] on input "11:53" at bounding box center [920, 452] width 107 height 32
type input "23:59"
click at [904, 317] on div "Step 4. Select when the prices should change" at bounding box center [535, 315] width 876 height 19
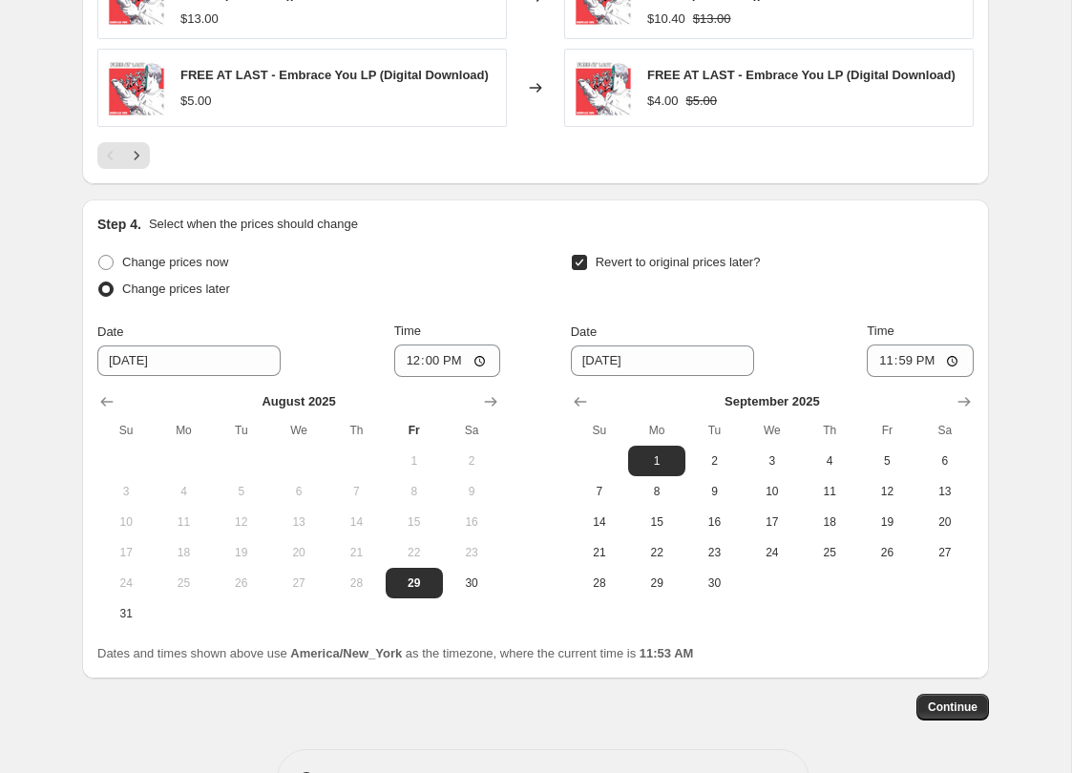
scroll to position [1720, 0]
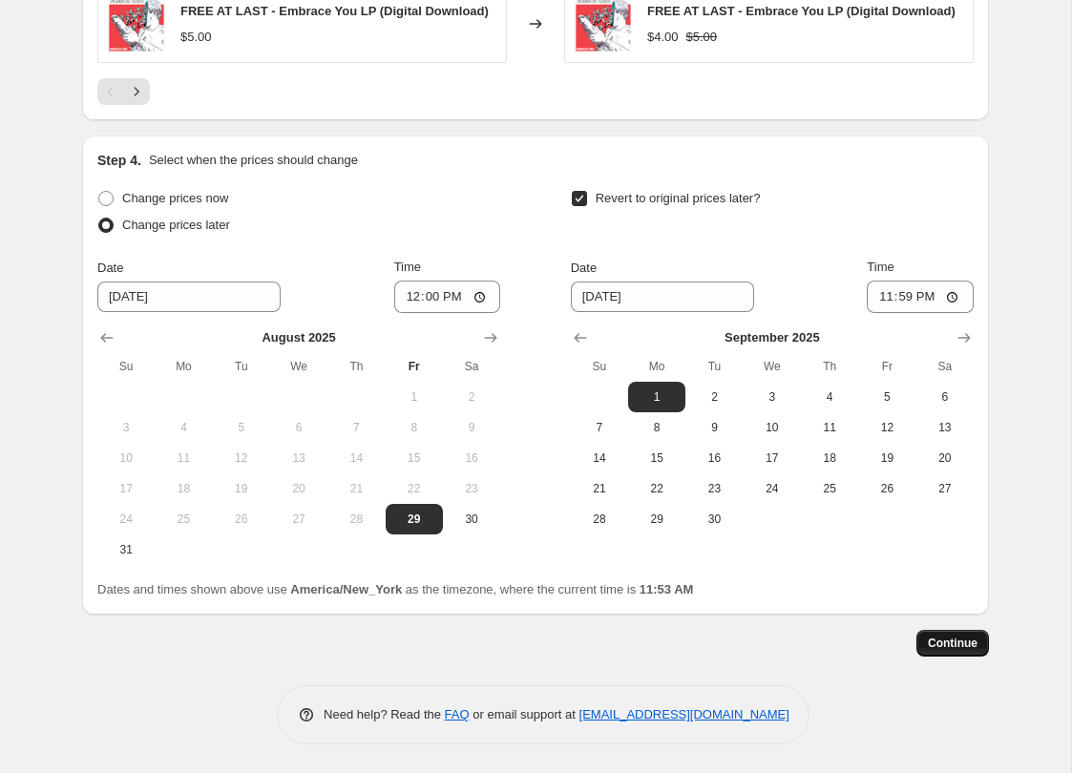
click at [969, 655] on button "Continue" at bounding box center [953, 643] width 73 height 27
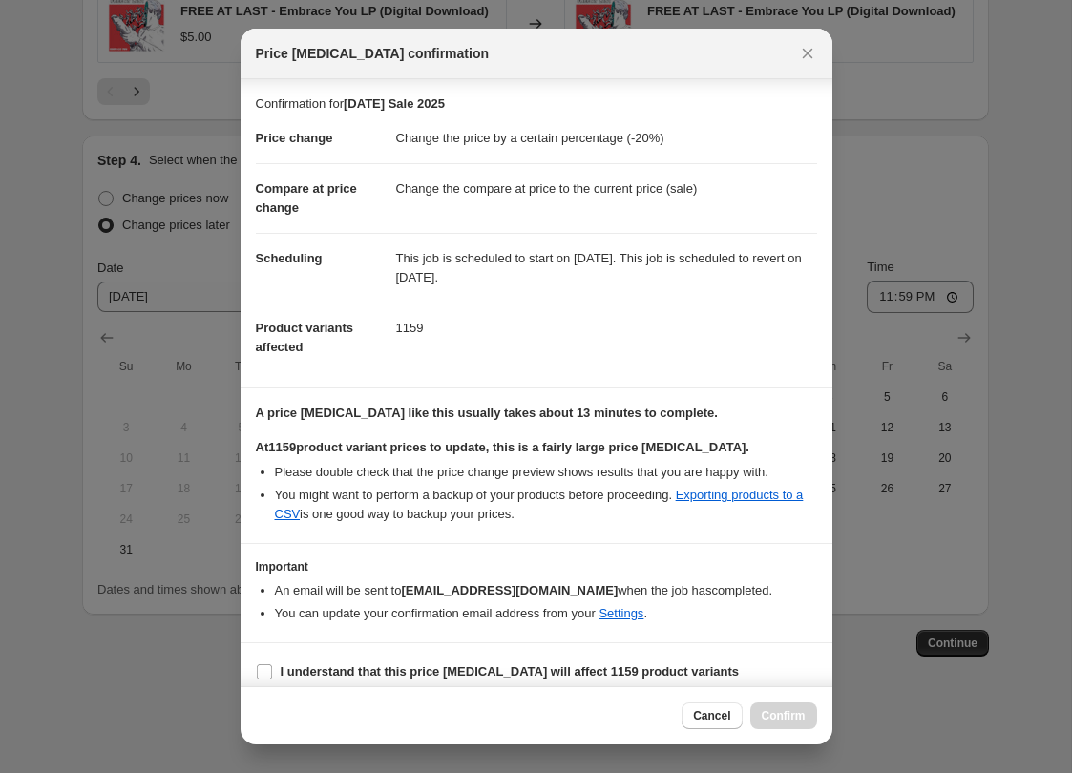
scroll to position [14, 0]
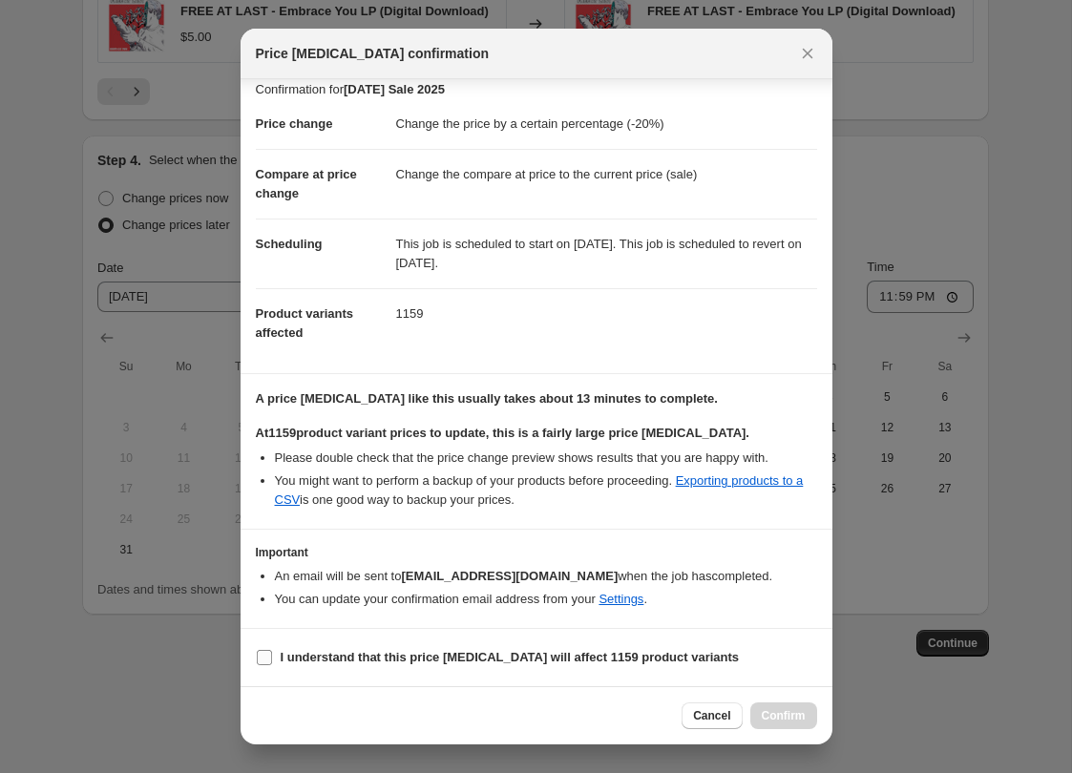
click at [441, 651] on b "I understand that this price change job will affect 1159 product variants" at bounding box center [510, 657] width 459 height 14
click at [272, 651] on input "I understand that this price change job will affect 1159 product variants" at bounding box center [264, 657] width 15 height 15
checkbox input "true"
click at [792, 718] on span "Confirm" at bounding box center [784, 715] width 44 height 15
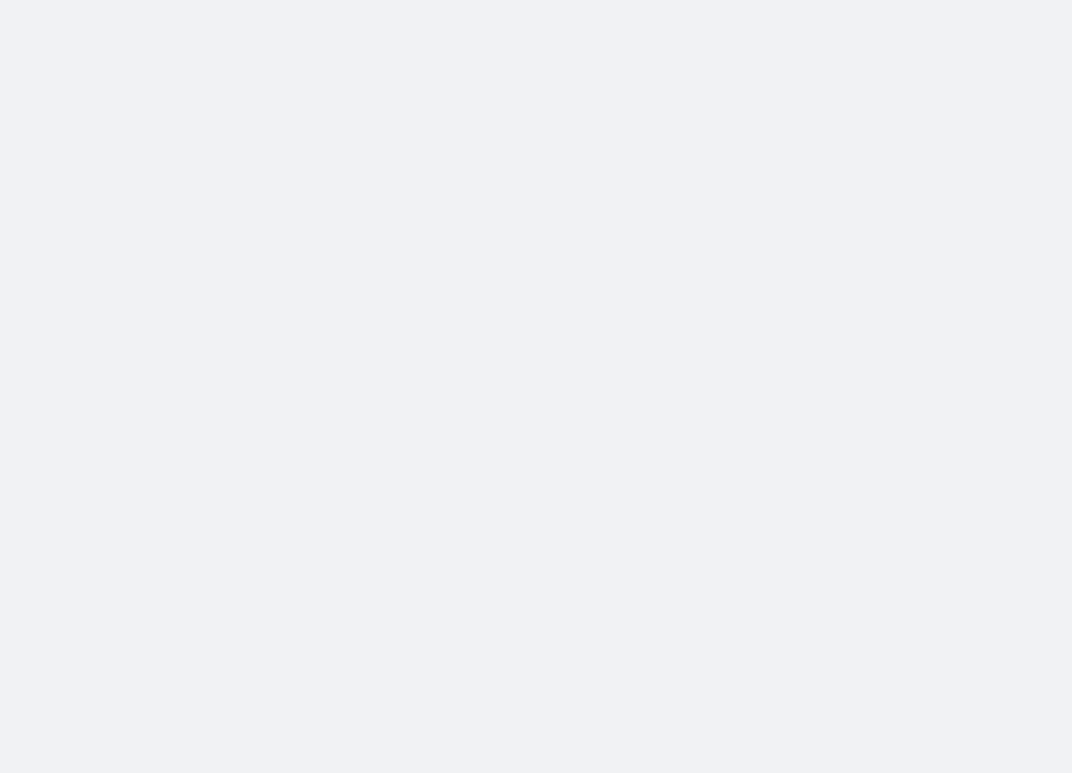
select select "percentage"
select select "not_equal"
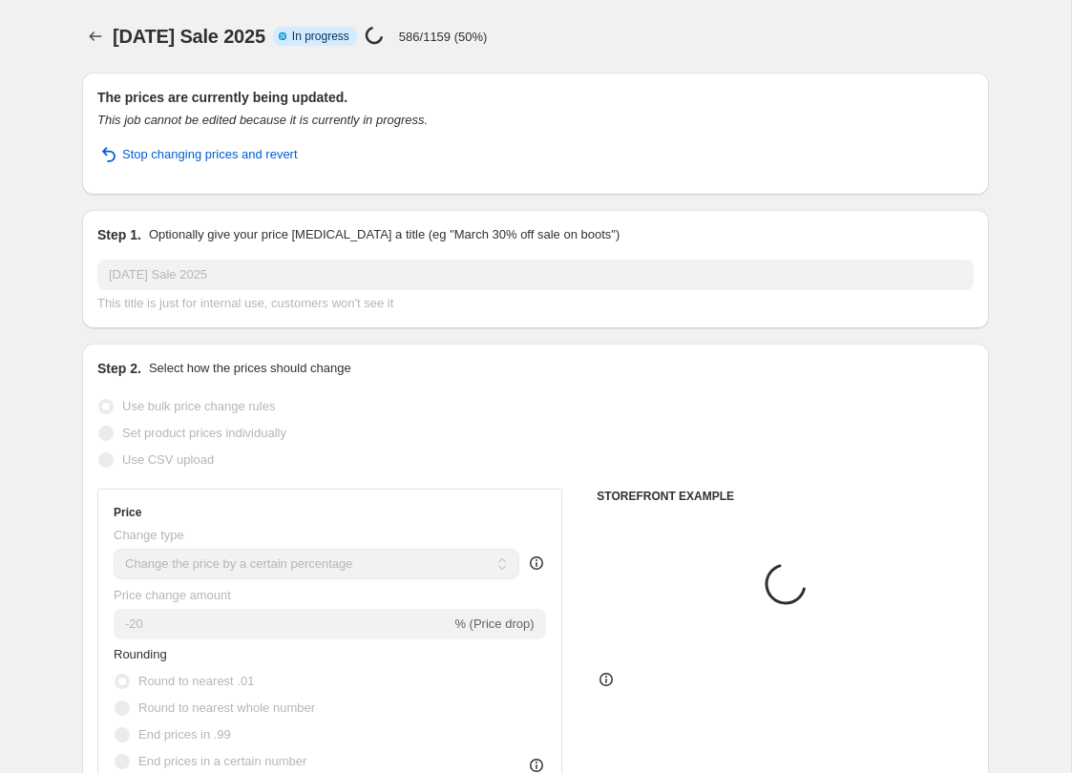
select select "tag"
